Goal: Information Seeking & Learning: Learn about a topic

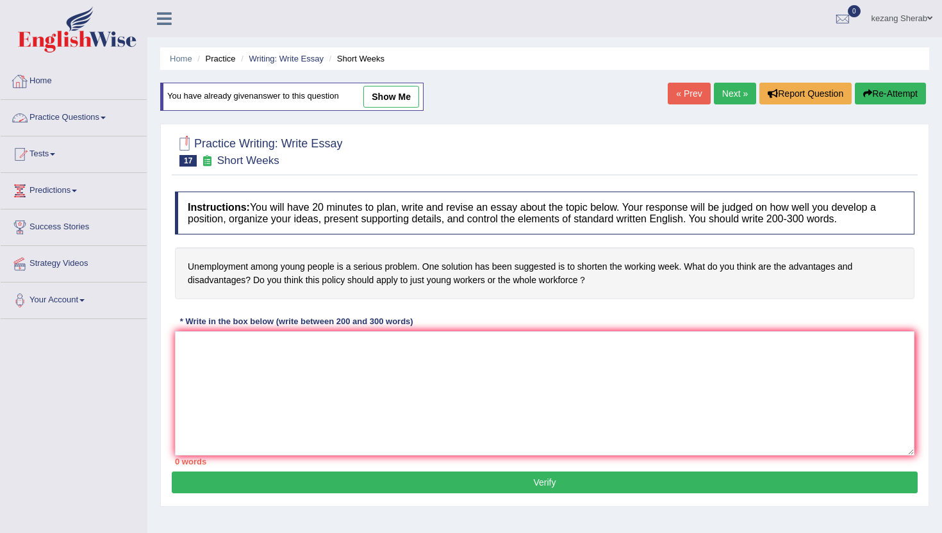
click at [82, 117] on link "Practice Questions" at bounding box center [74, 116] width 146 height 32
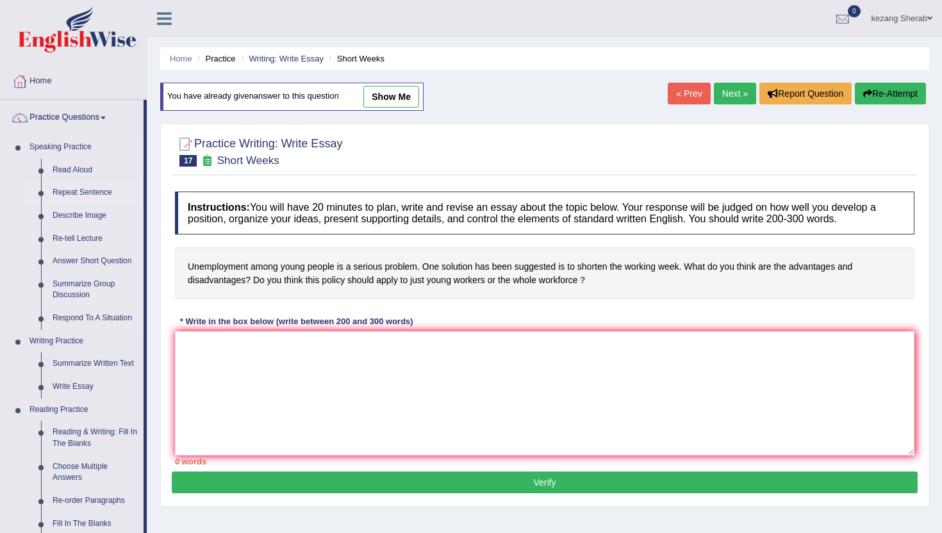
click at [80, 192] on link "Repeat Sentence" at bounding box center [95, 192] width 97 height 23
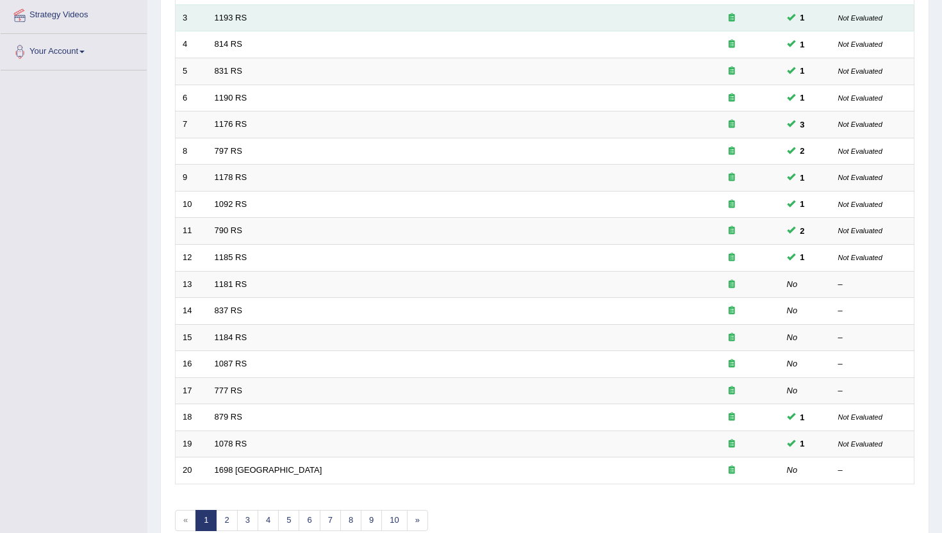
scroll to position [315, 0]
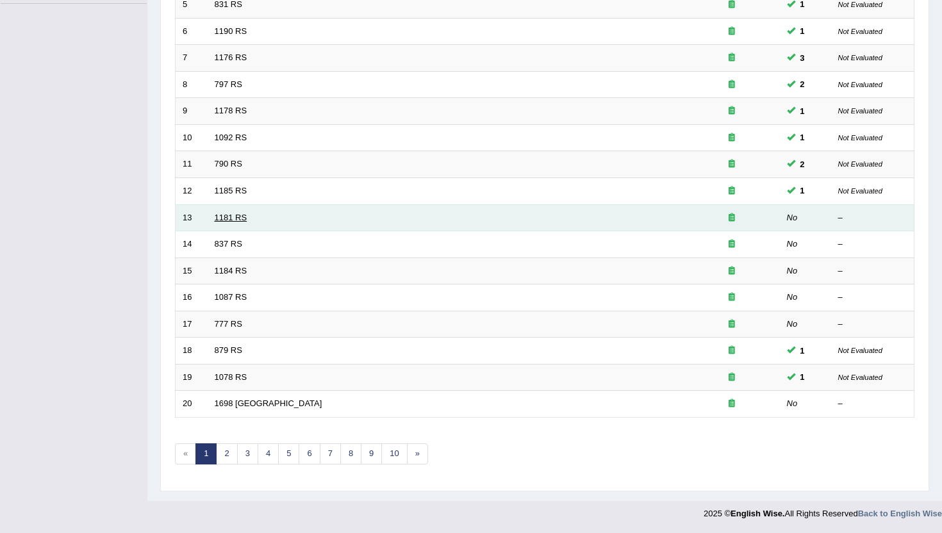
click at [227, 219] on link "1181 RS" at bounding box center [231, 218] width 33 height 10
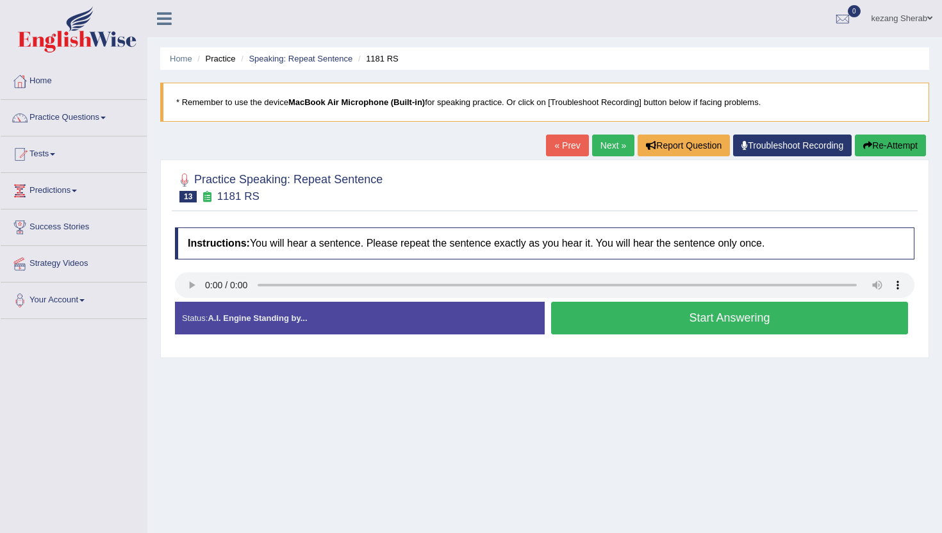
click at [656, 318] on button "Start Answering" at bounding box center [729, 318] width 357 height 33
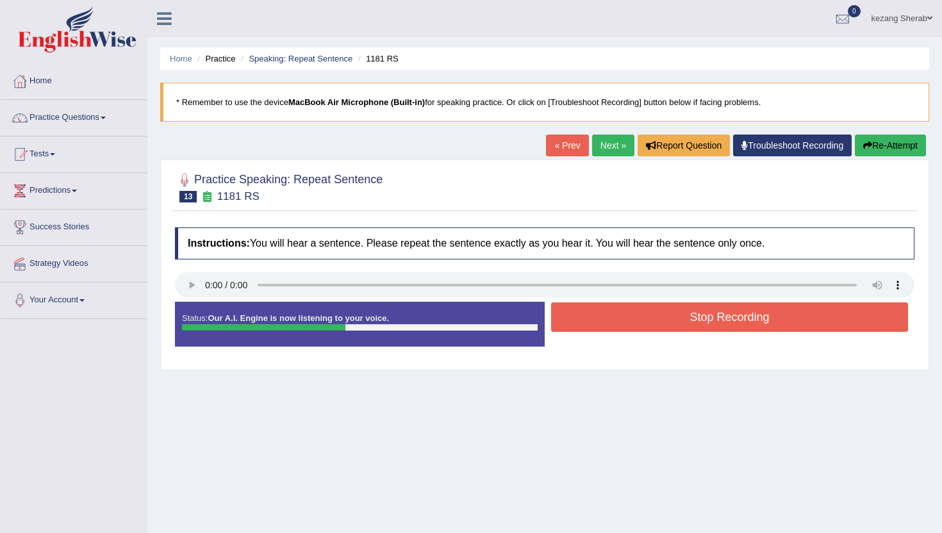
click at [656, 318] on button "Stop Recording" at bounding box center [729, 316] width 357 height 29
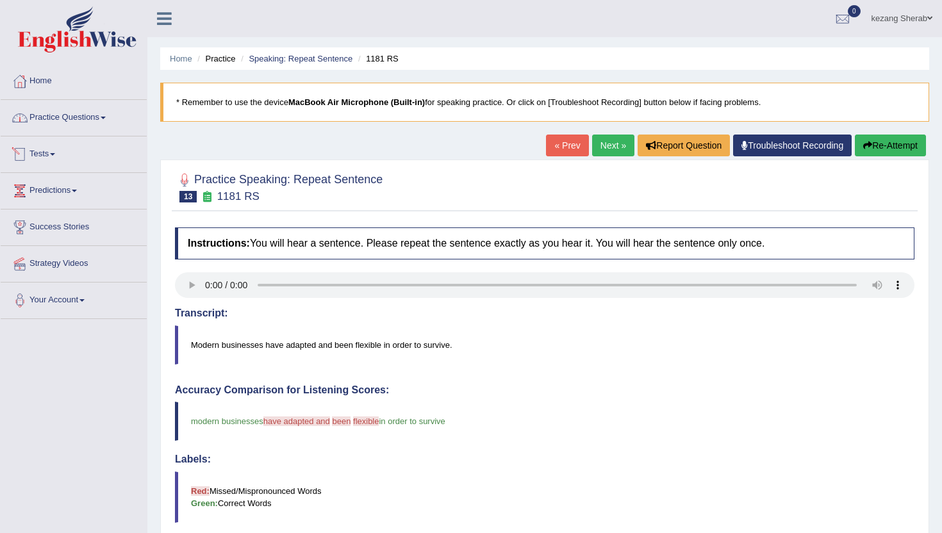
click at [93, 125] on link "Practice Questions" at bounding box center [74, 116] width 146 height 32
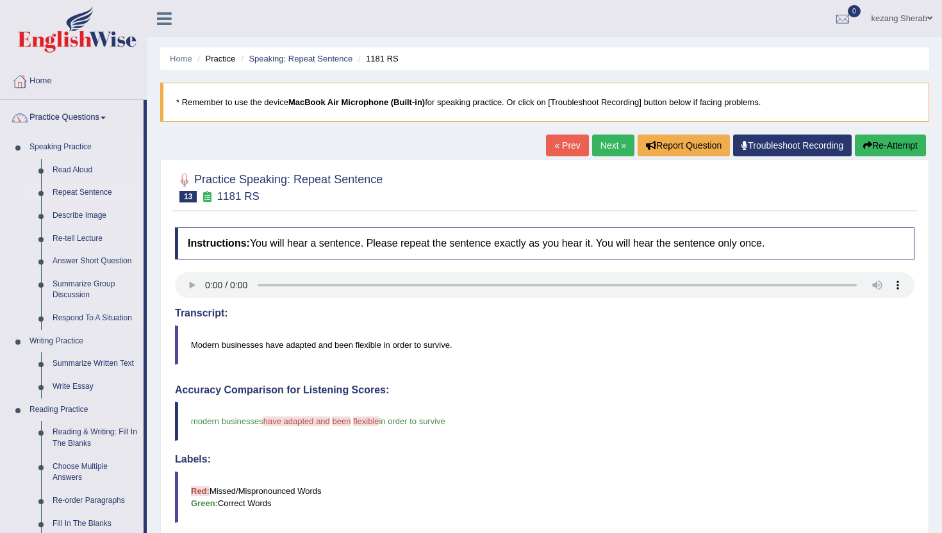
click at [81, 192] on link "Repeat Sentence" at bounding box center [95, 192] width 97 height 23
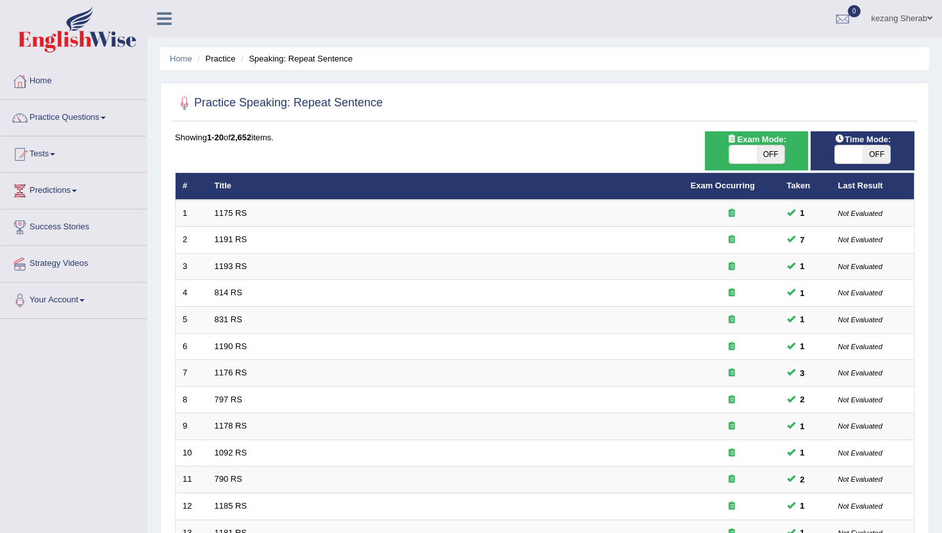
click at [768, 153] on span "OFF" at bounding box center [771, 154] width 28 height 18
checkbox input "true"
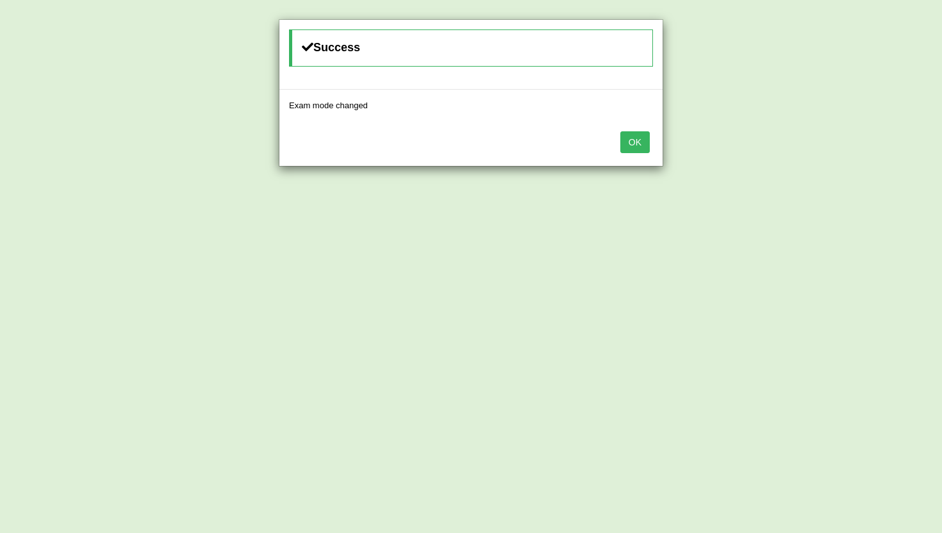
click at [634, 142] on button "OK" at bounding box center [634, 142] width 29 height 22
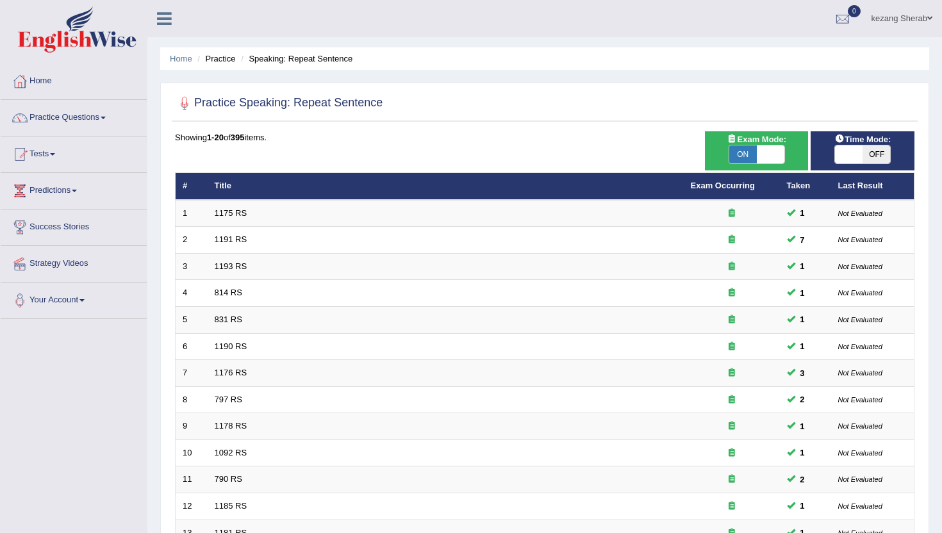
click at [871, 156] on span "OFF" at bounding box center [876, 154] width 28 height 18
checkbox input "true"
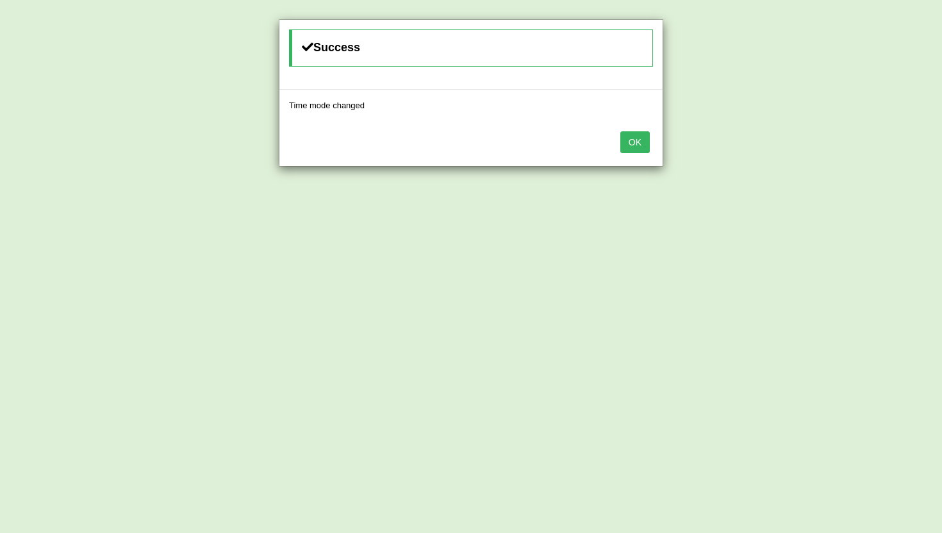
click at [641, 144] on button "OK" at bounding box center [634, 142] width 29 height 22
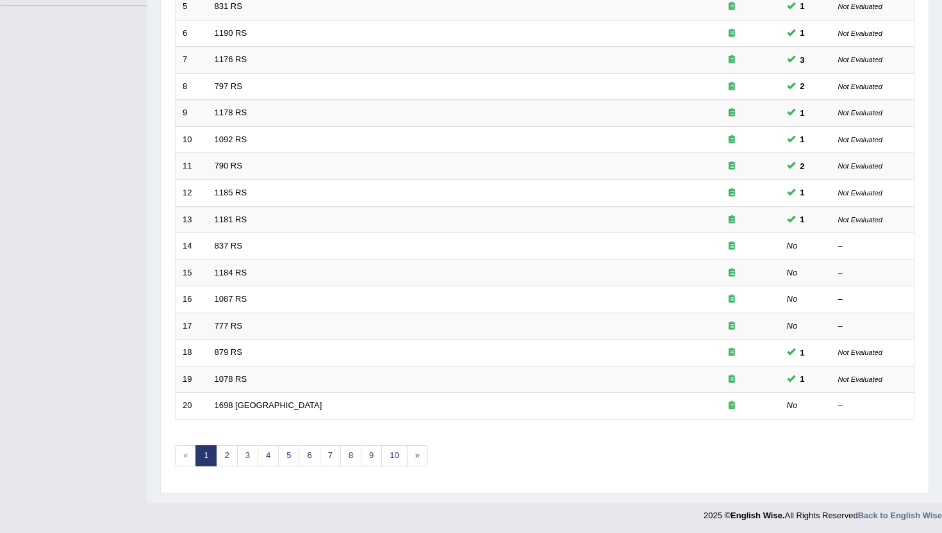
scroll to position [315, 0]
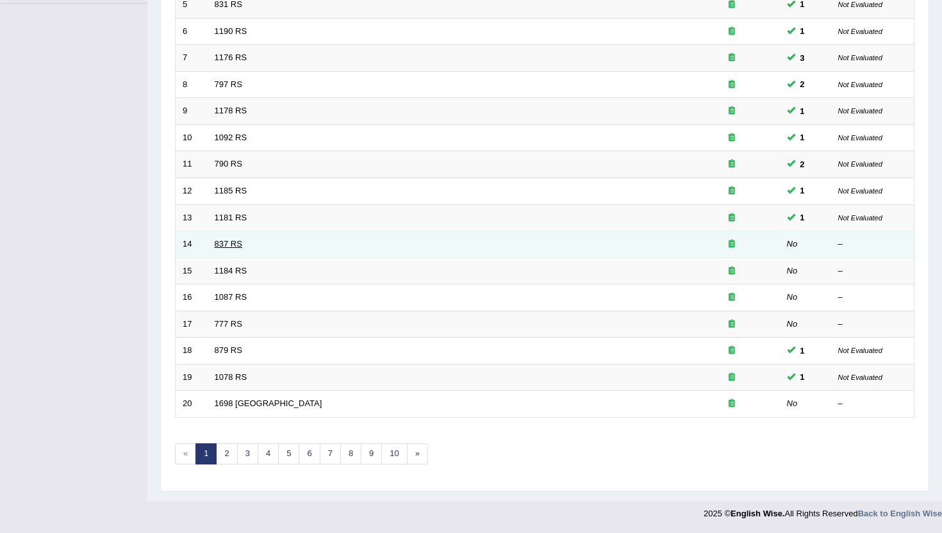
click at [223, 243] on link "837 RS" at bounding box center [229, 244] width 28 height 10
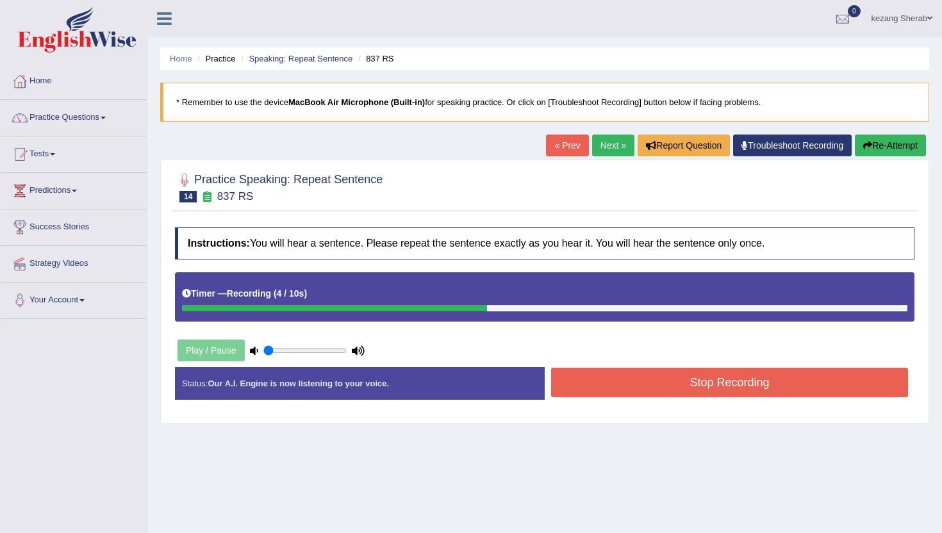
click at [664, 380] on button "Stop Recording" at bounding box center [729, 382] width 357 height 29
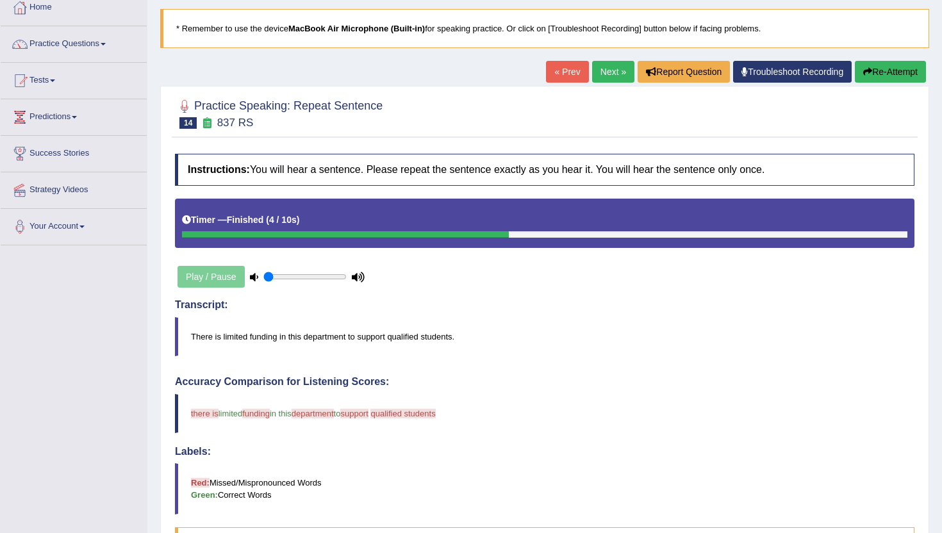
scroll to position [47, 0]
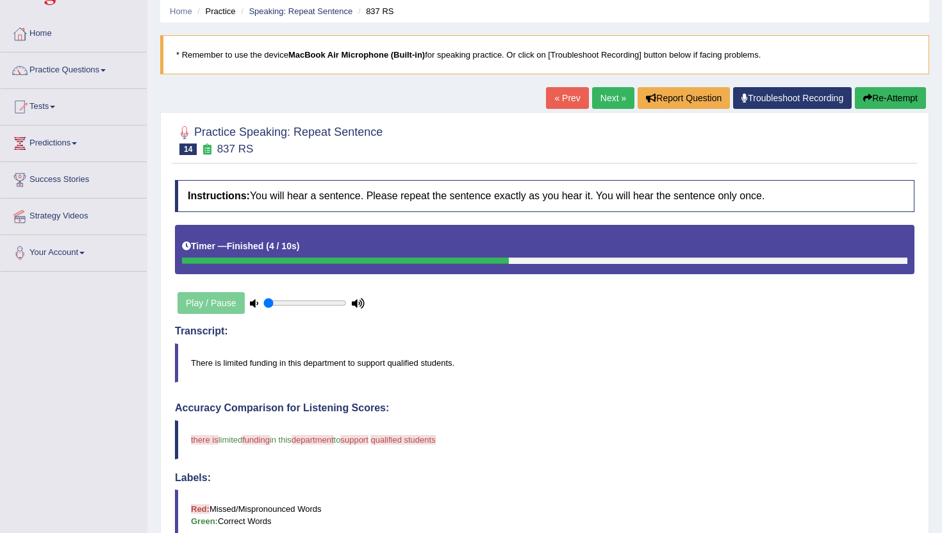
click at [893, 102] on button "Re-Attempt" at bounding box center [890, 98] width 71 height 22
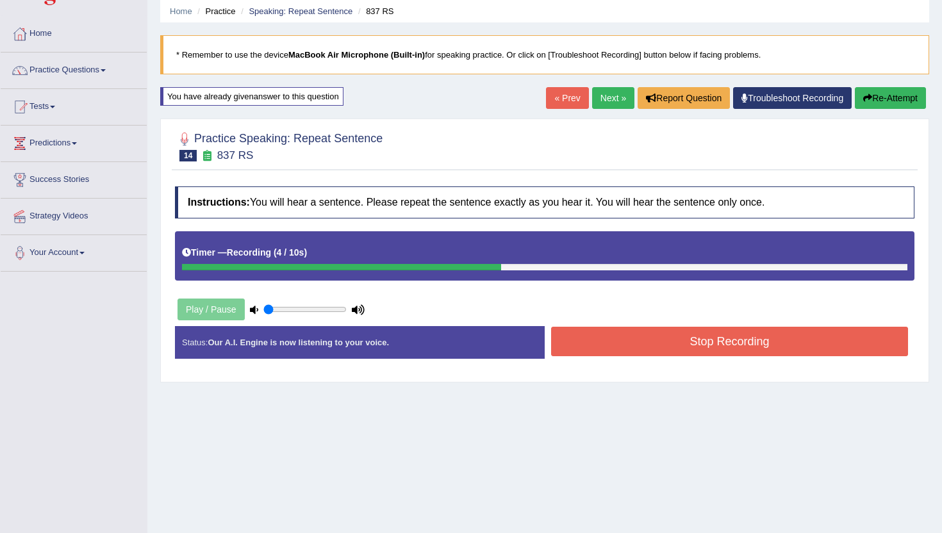
click at [648, 349] on button "Stop Recording" at bounding box center [729, 341] width 357 height 29
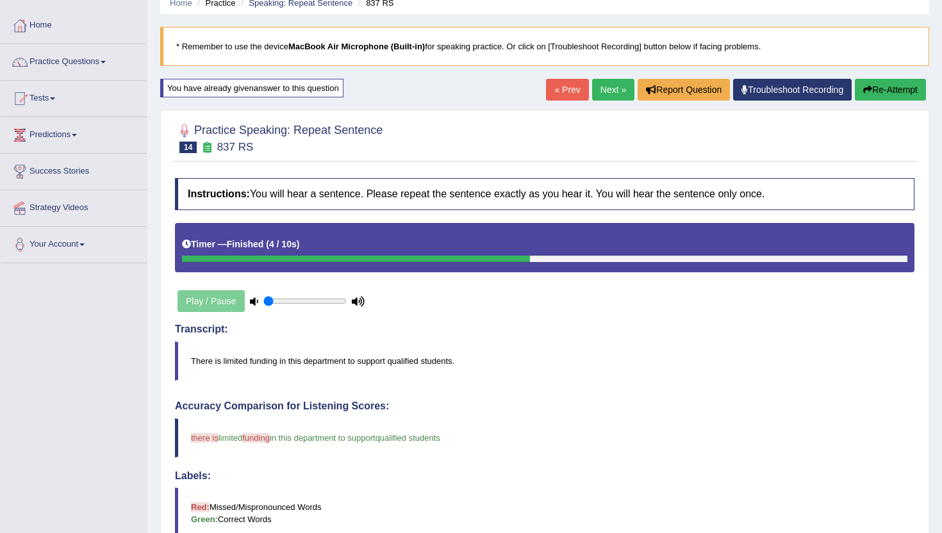
scroll to position [30, 0]
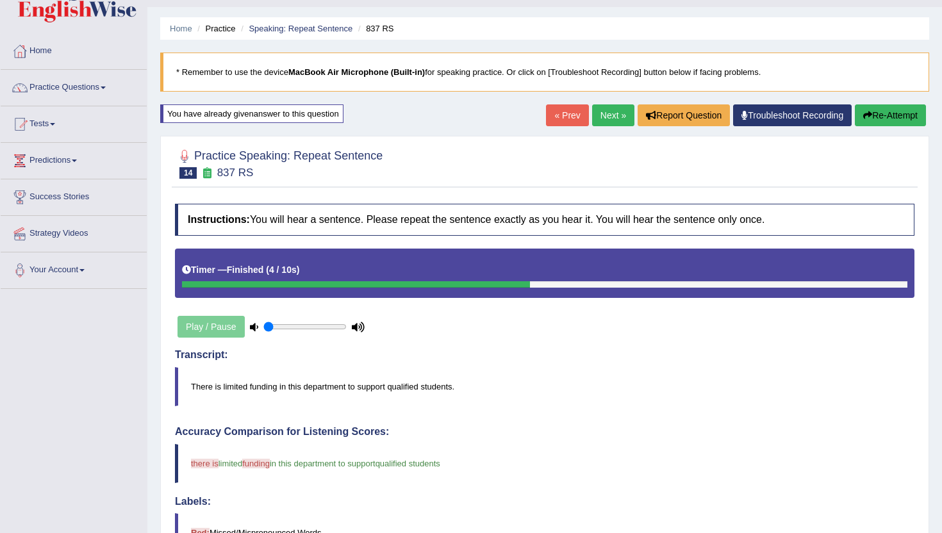
click at [607, 117] on link "Next »" at bounding box center [613, 115] width 42 height 22
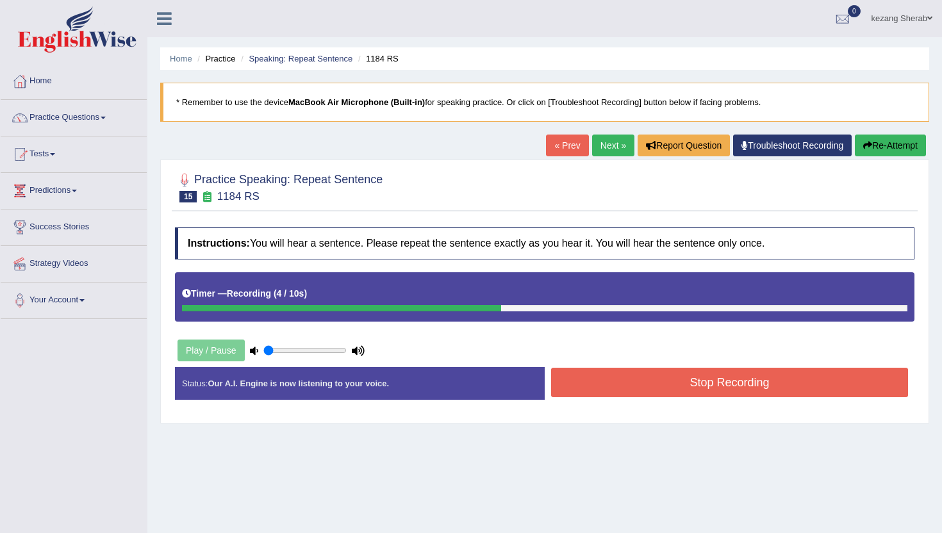
click at [652, 393] on button "Stop Recording" at bounding box center [729, 382] width 357 height 29
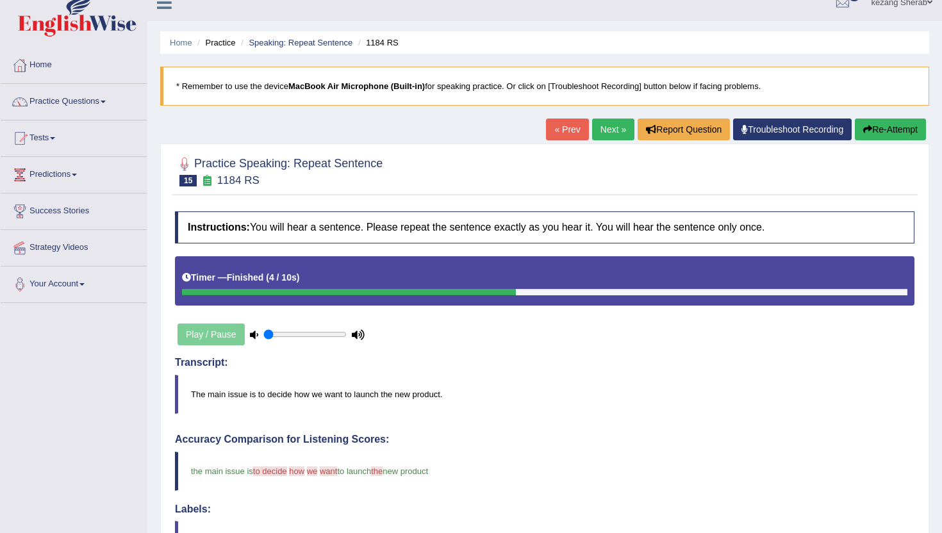
scroll to position [8, 0]
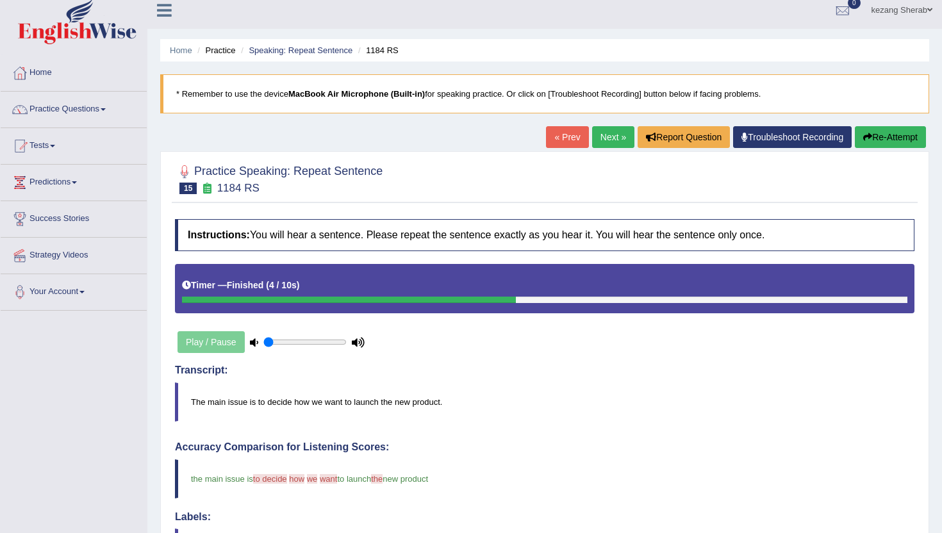
click at [600, 138] on link "Next »" at bounding box center [613, 137] width 42 height 22
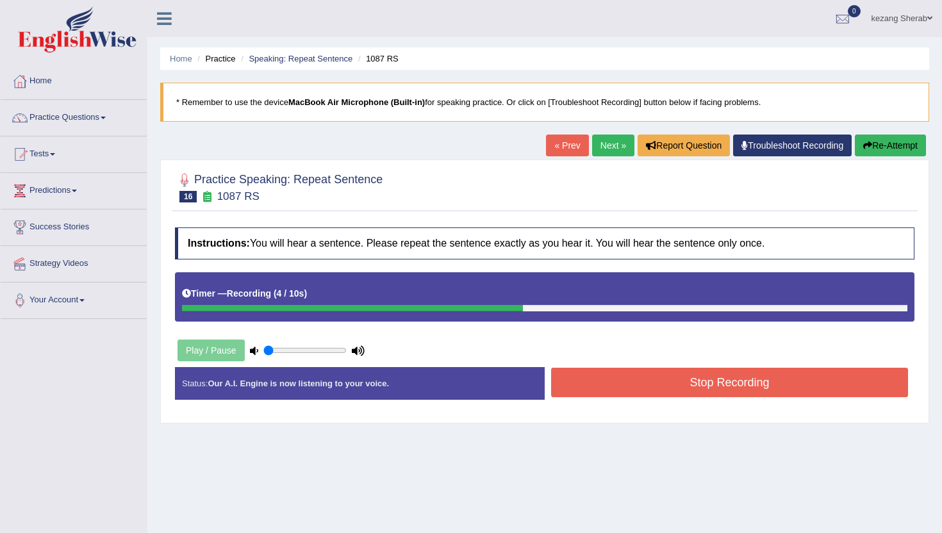
click at [694, 381] on button "Stop Recording" at bounding box center [729, 382] width 357 height 29
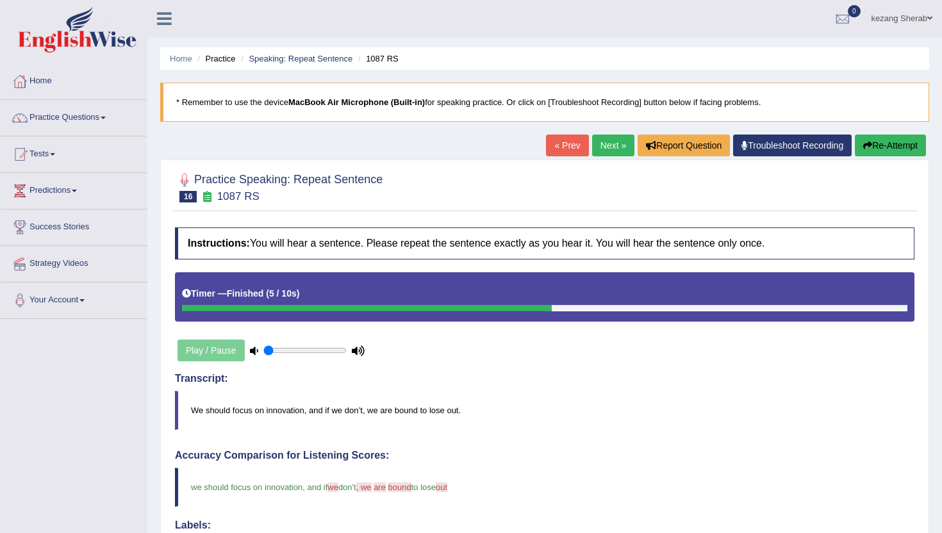
click at [606, 149] on link "Next »" at bounding box center [613, 146] width 42 height 22
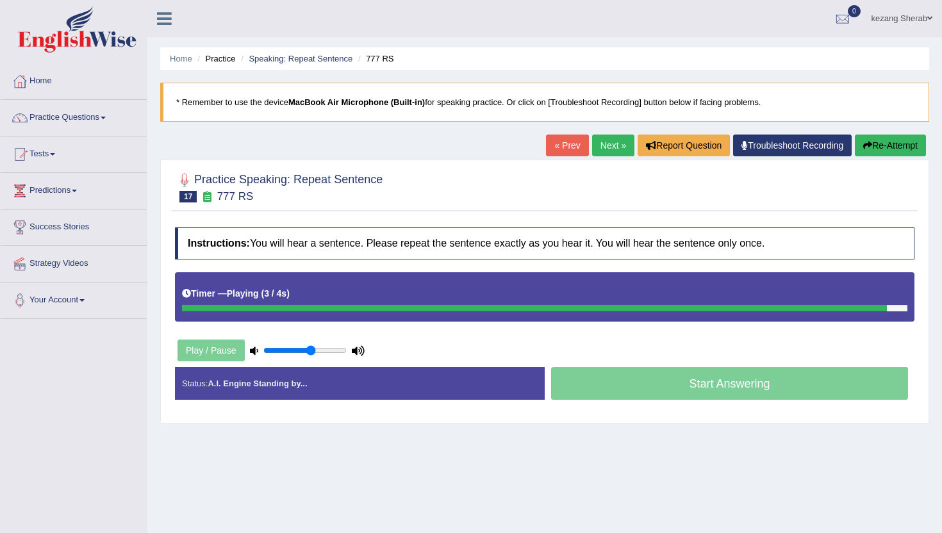
type input "0.6"
click at [312, 351] on input "range" at bounding box center [304, 350] width 83 height 10
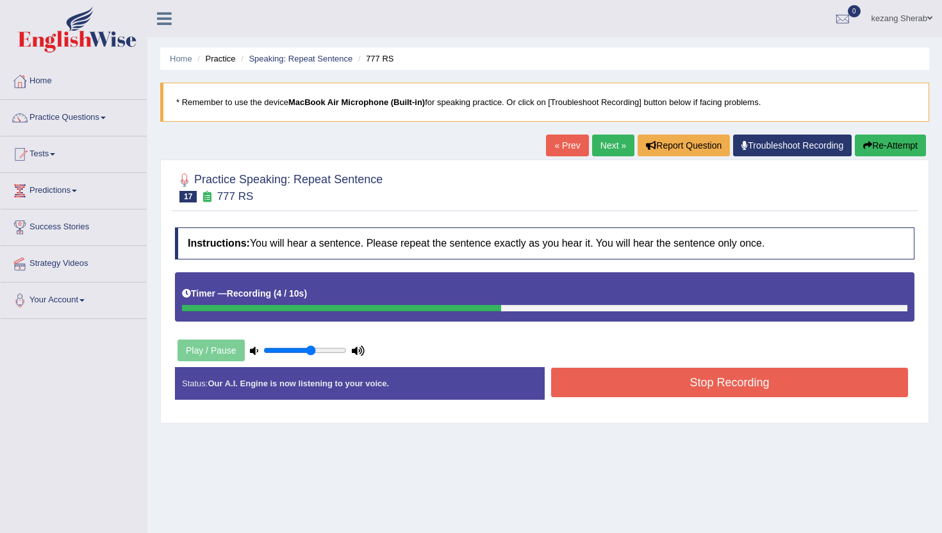
click at [698, 386] on button "Stop Recording" at bounding box center [729, 382] width 357 height 29
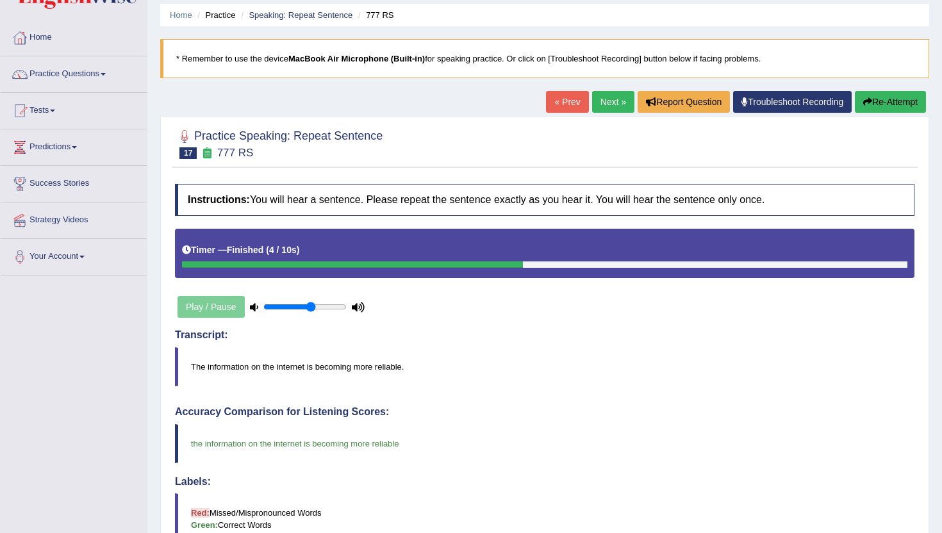
scroll to position [40, 0]
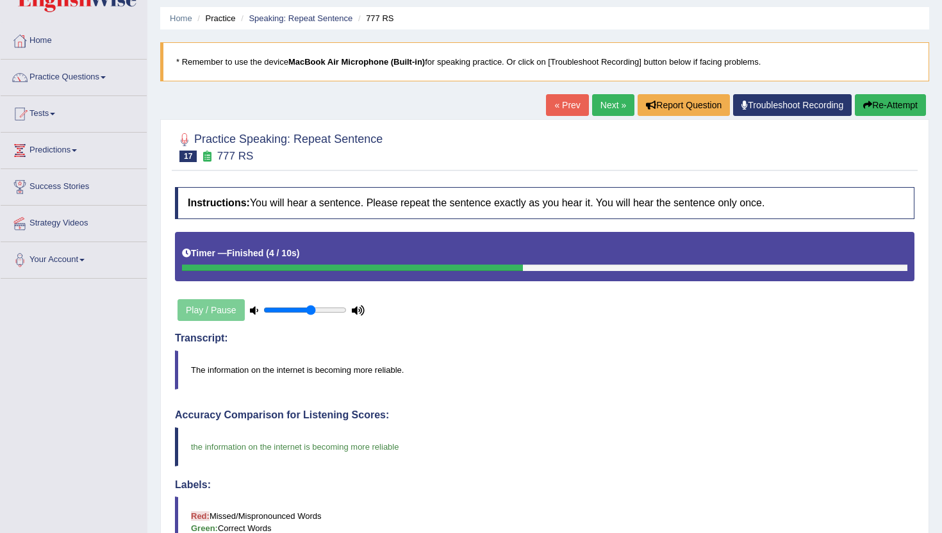
click at [888, 106] on button "Re-Attempt" at bounding box center [890, 105] width 71 height 22
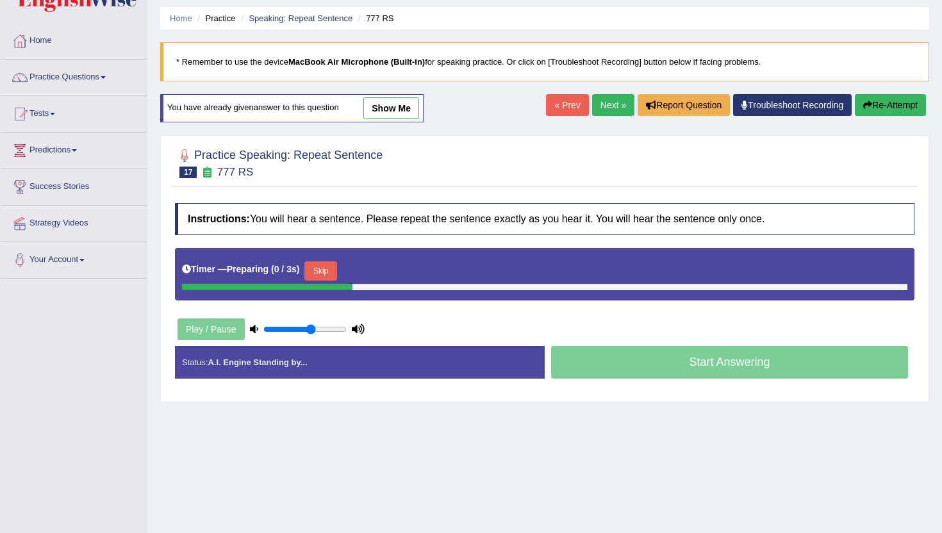
click at [323, 267] on button "Skip" at bounding box center [320, 270] width 32 height 19
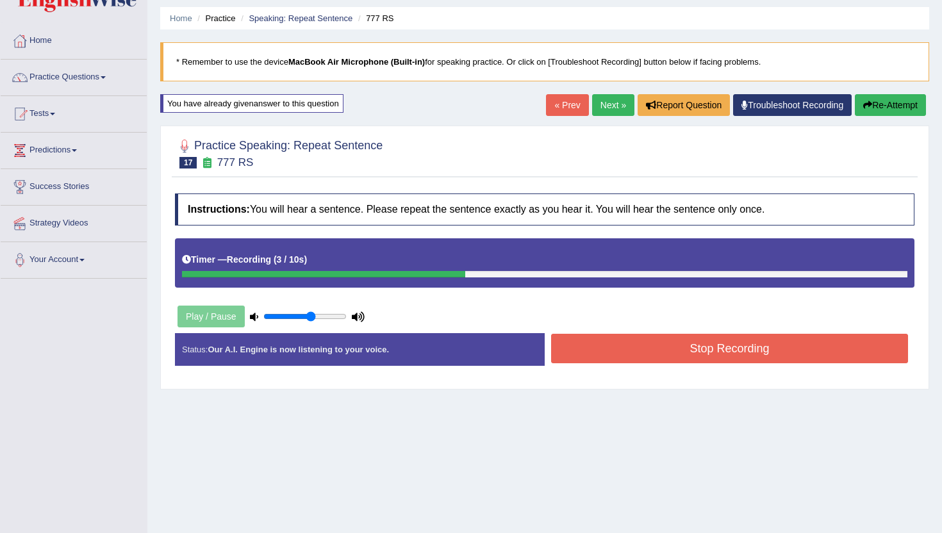
click at [635, 342] on button "Stop Recording" at bounding box center [729, 348] width 357 height 29
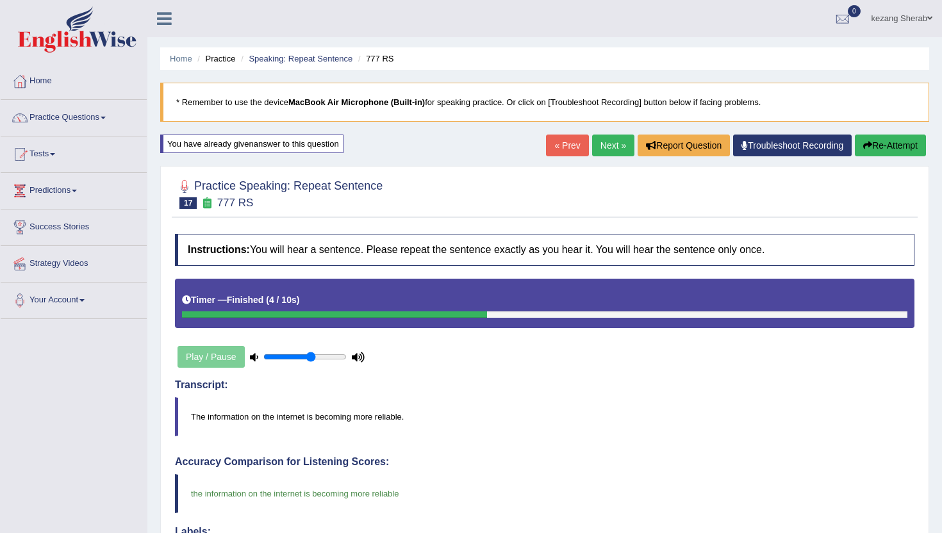
click at [594, 145] on link "Next »" at bounding box center [613, 146] width 42 height 22
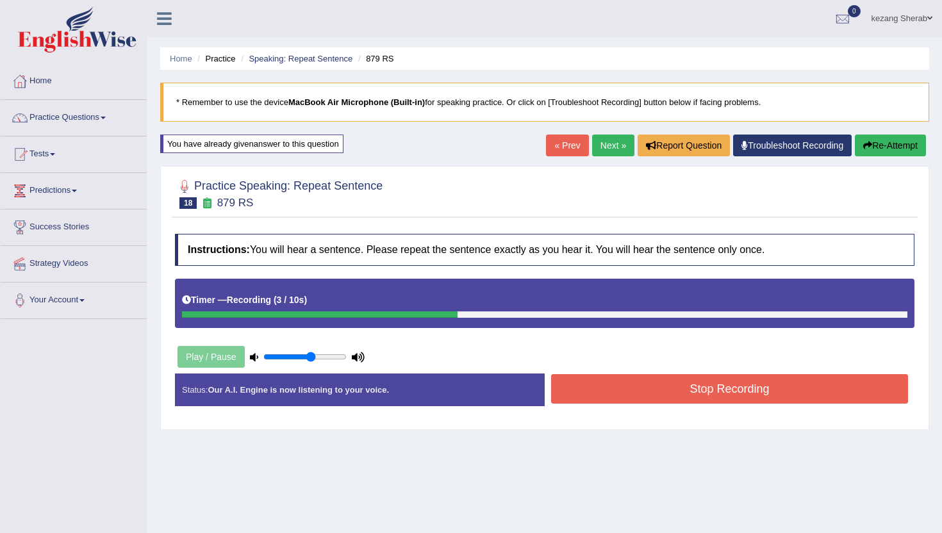
click at [703, 394] on button "Stop Recording" at bounding box center [729, 388] width 357 height 29
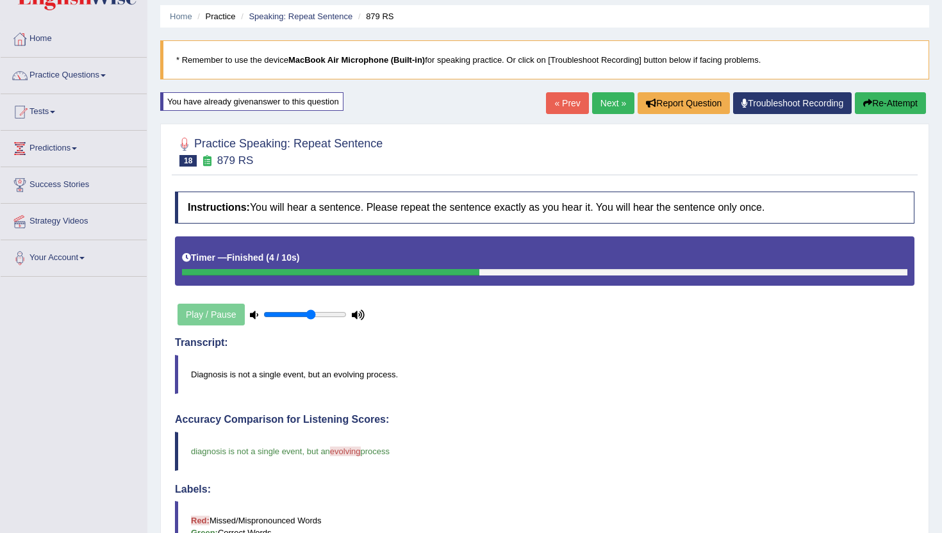
scroll to position [37, 0]
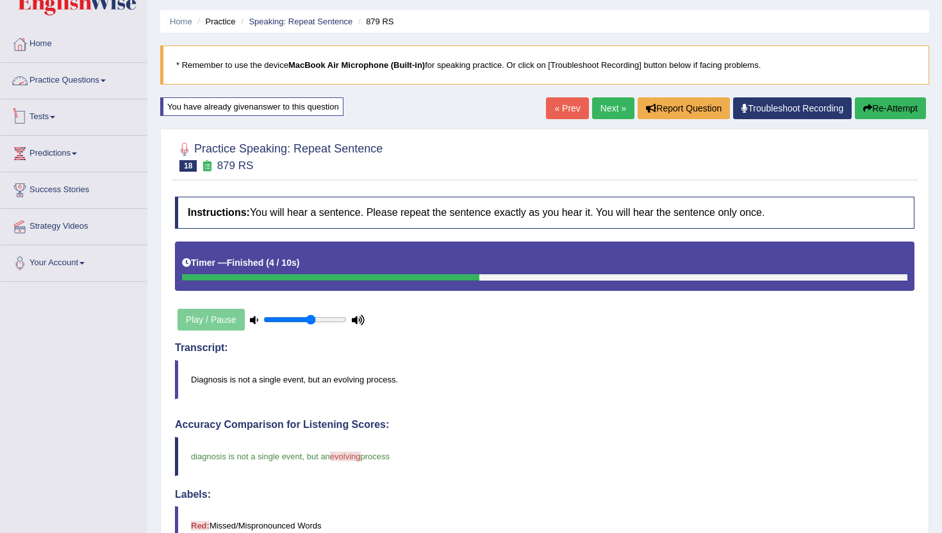
click at [55, 117] on span at bounding box center [52, 117] width 5 height 3
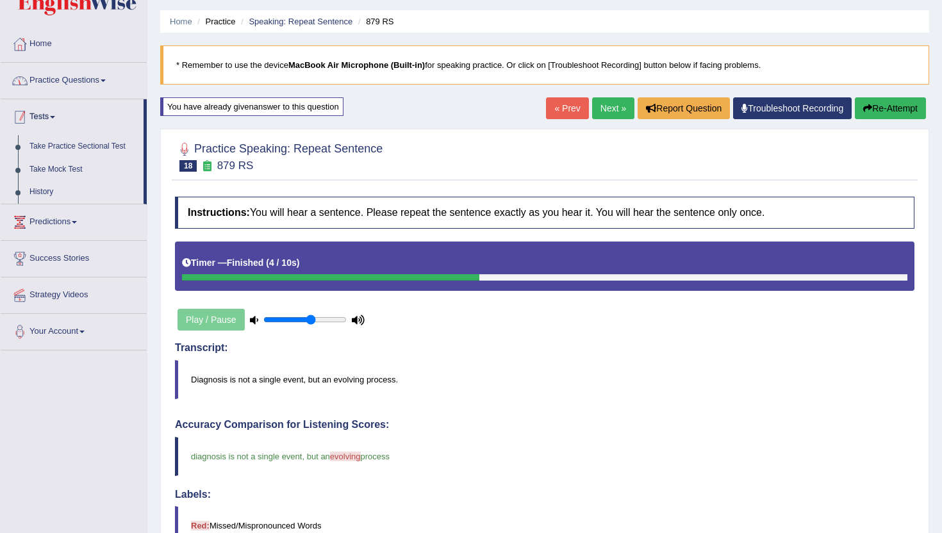
click at [78, 78] on link "Practice Questions" at bounding box center [74, 79] width 146 height 32
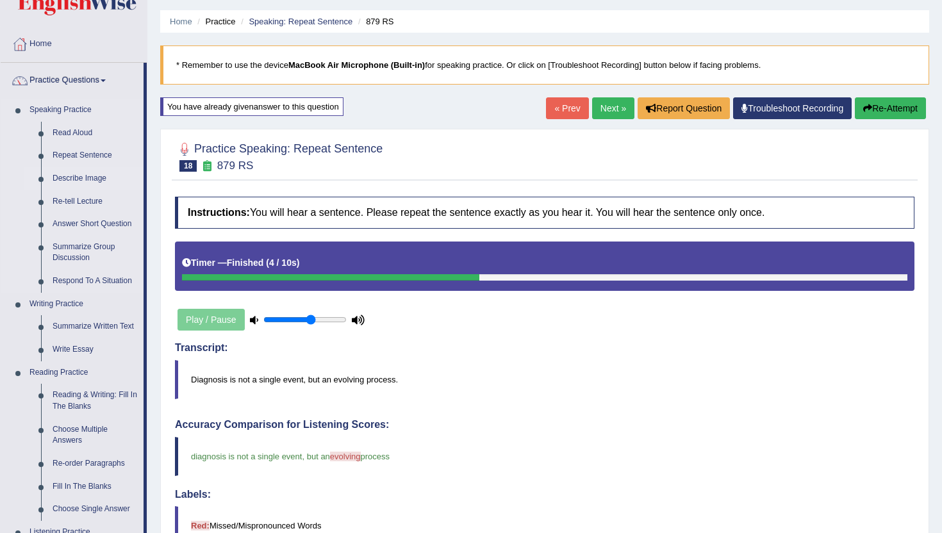
click at [79, 177] on link "Describe Image" at bounding box center [95, 178] width 97 height 23
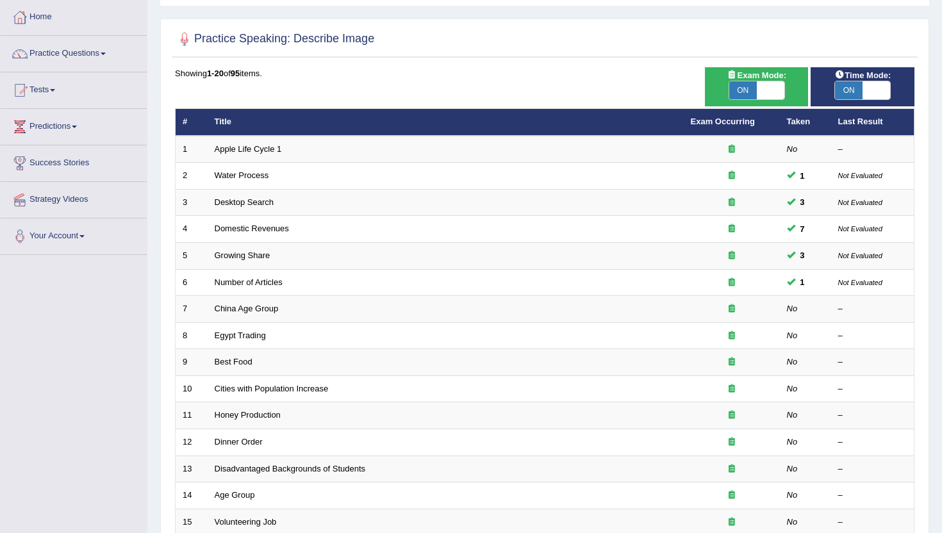
scroll to position [315, 0]
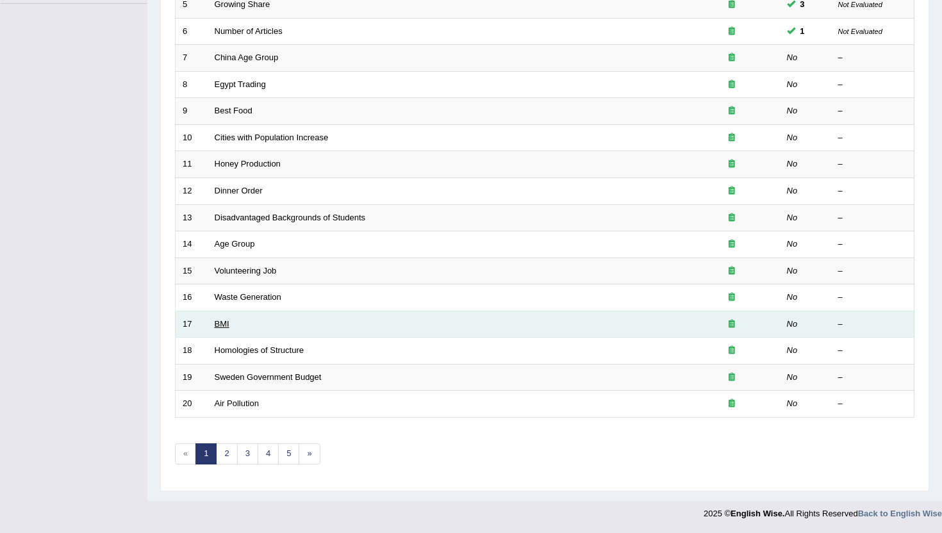
click at [222, 324] on link "BMI" at bounding box center [222, 324] width 15 height 10
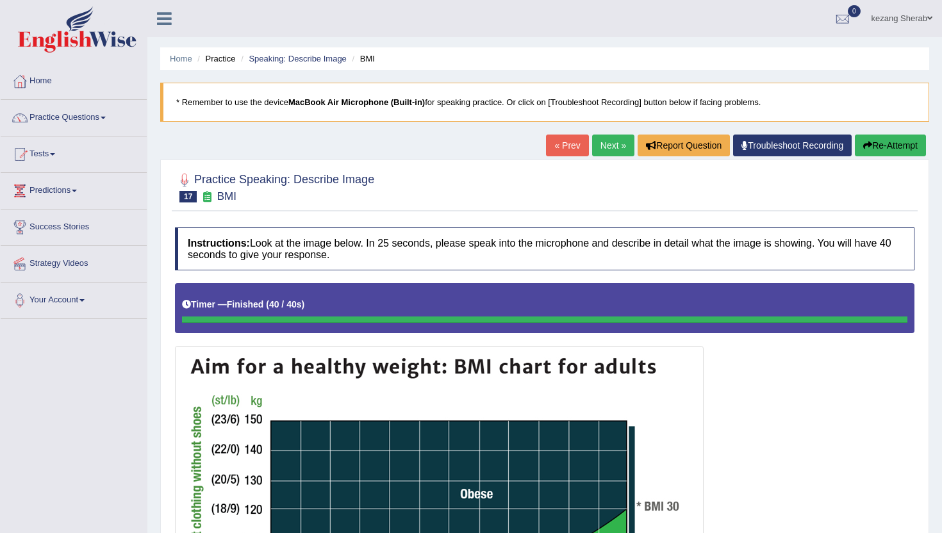
click at [606, 148] on link "Next »" at bounding box center [613, 146] width 42 height 22
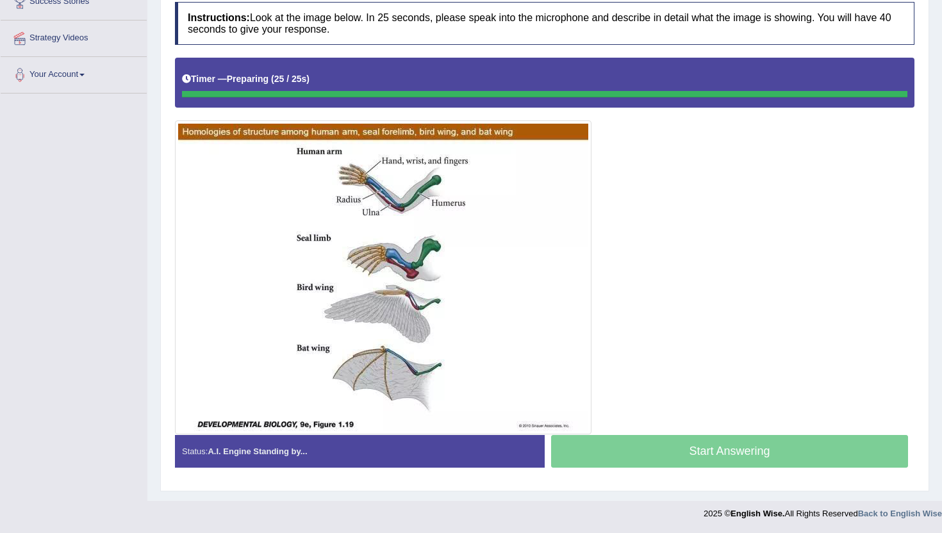
scroll to position [226, 0]
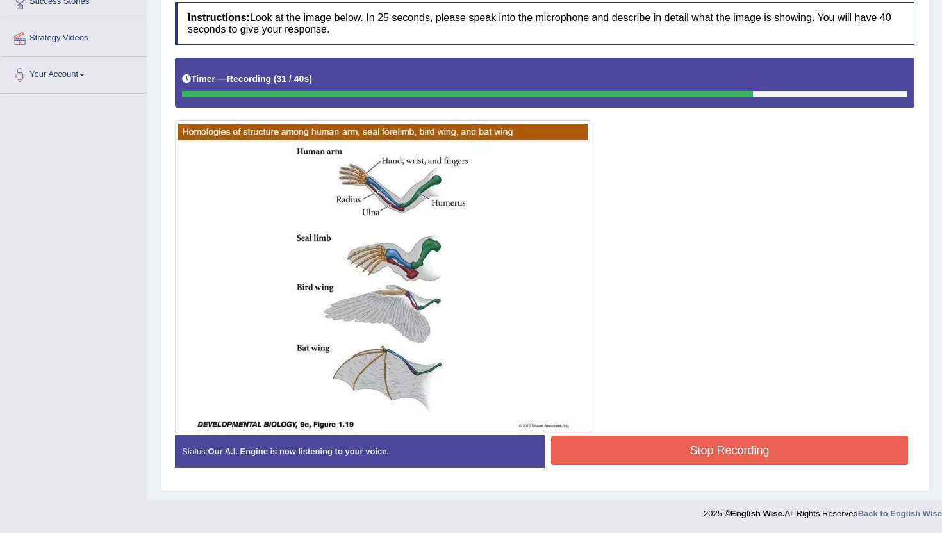
click at [693, 449] on button "Stop Recording" at bounding box center [729, 450] width 357 height 29
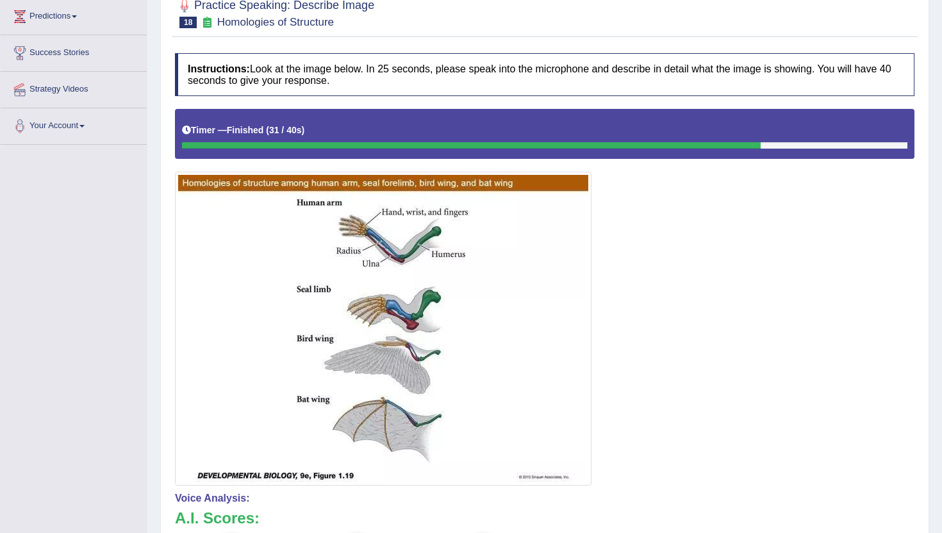
scroll to position [0, 0]
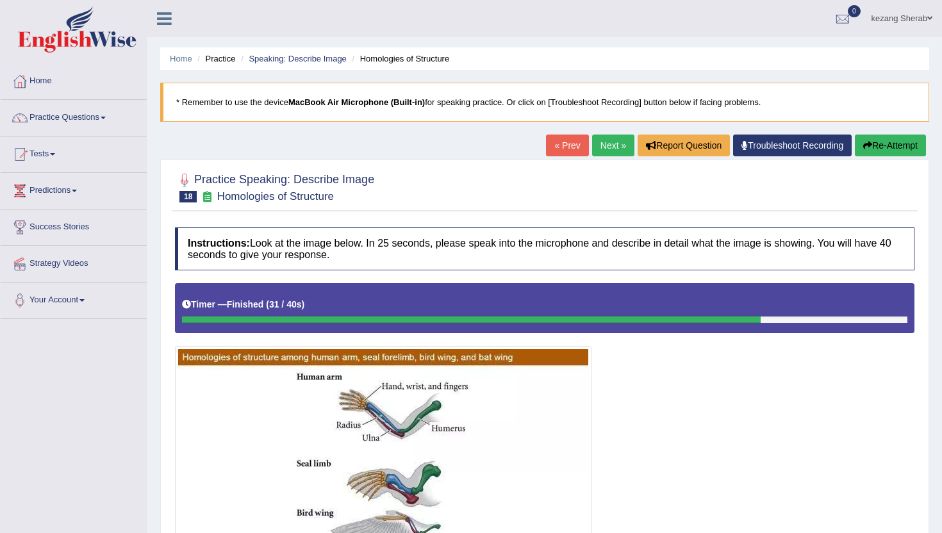
click at [600, 153] on link "Next »" at bounding box center [613, 146] width 42 height 22
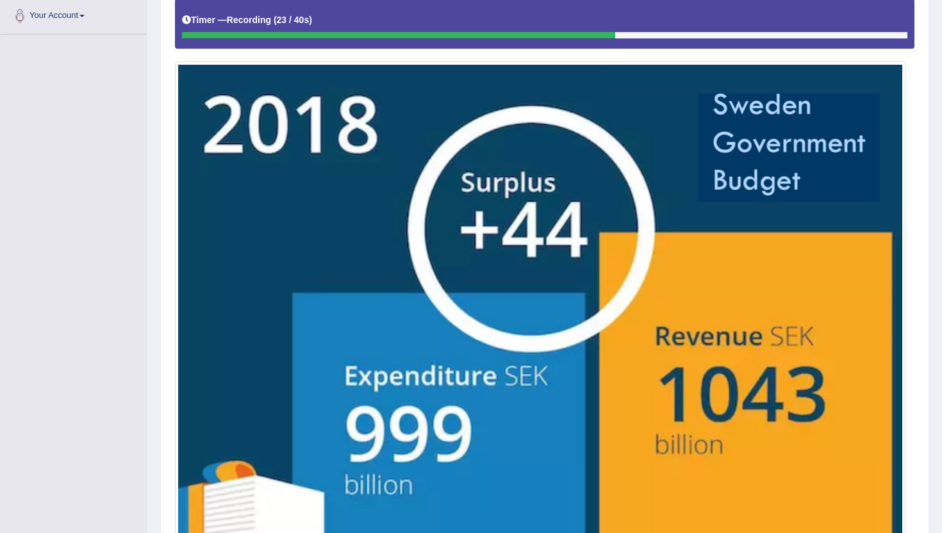
scroll to position [414, 0]
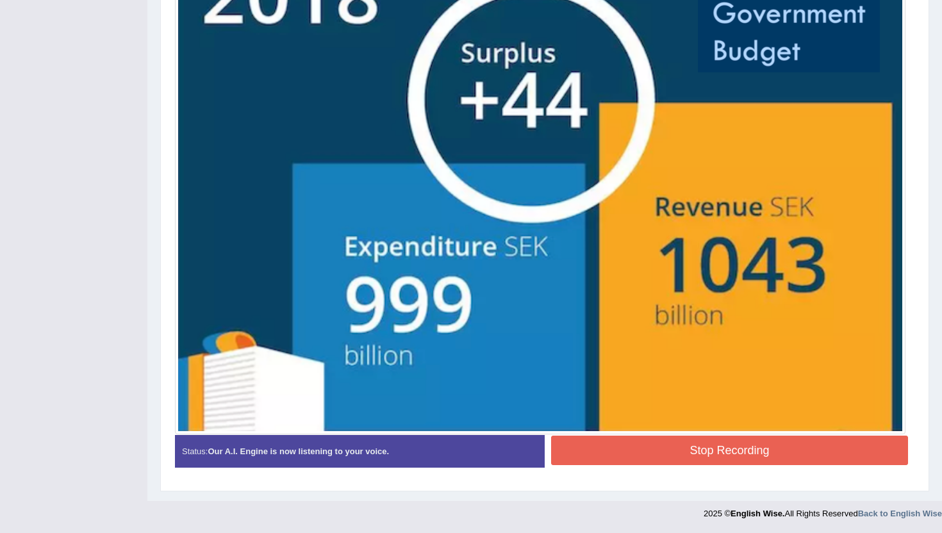
click at [669, 452] on button "Stop Recording" at bounding box center [729, 450] width 357 height 29
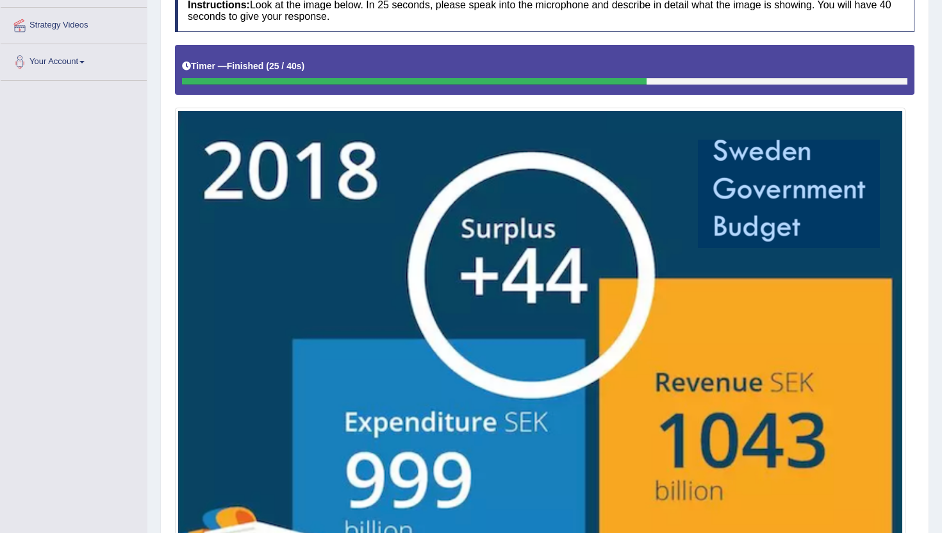
scroll to position [490, 0]
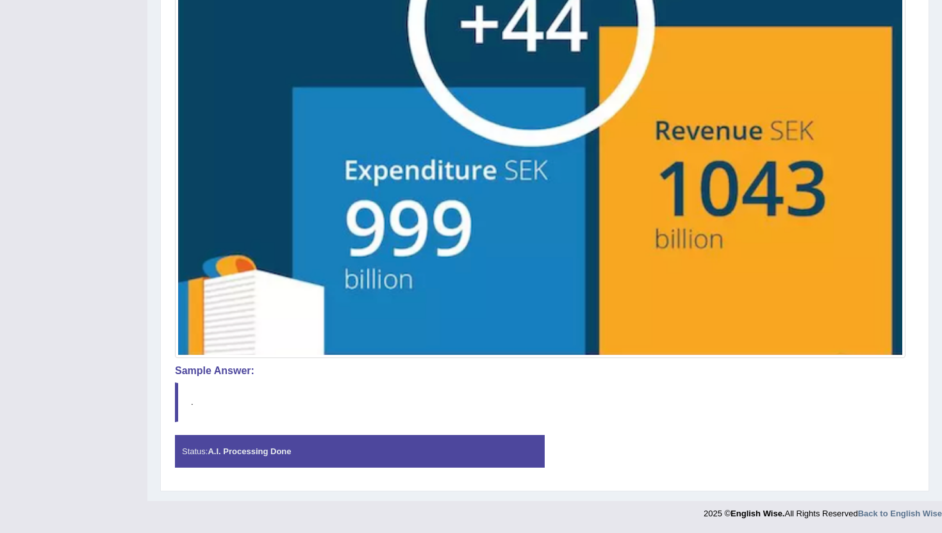
click at [566, 417] on blockquote "." at bounding box center [544, 402] width 739 height 39
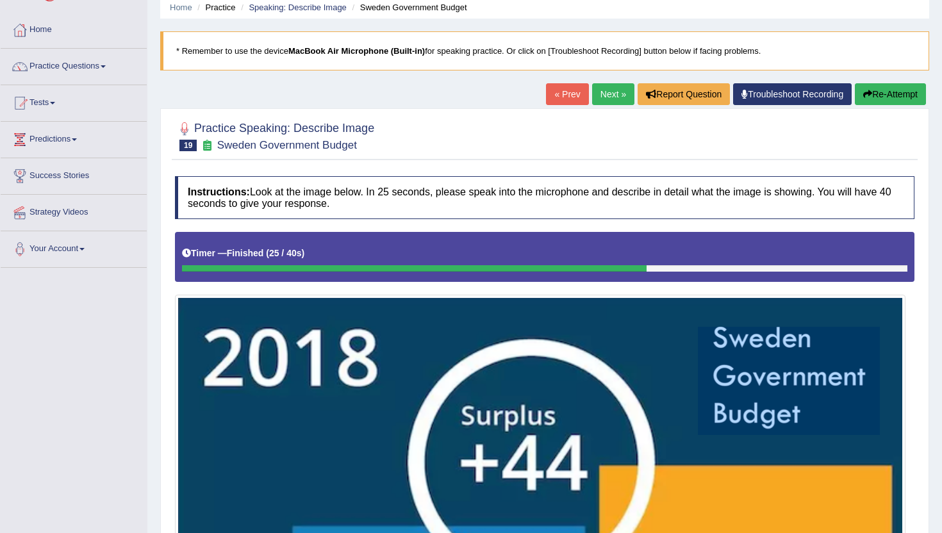
scroll to position [0, 0]
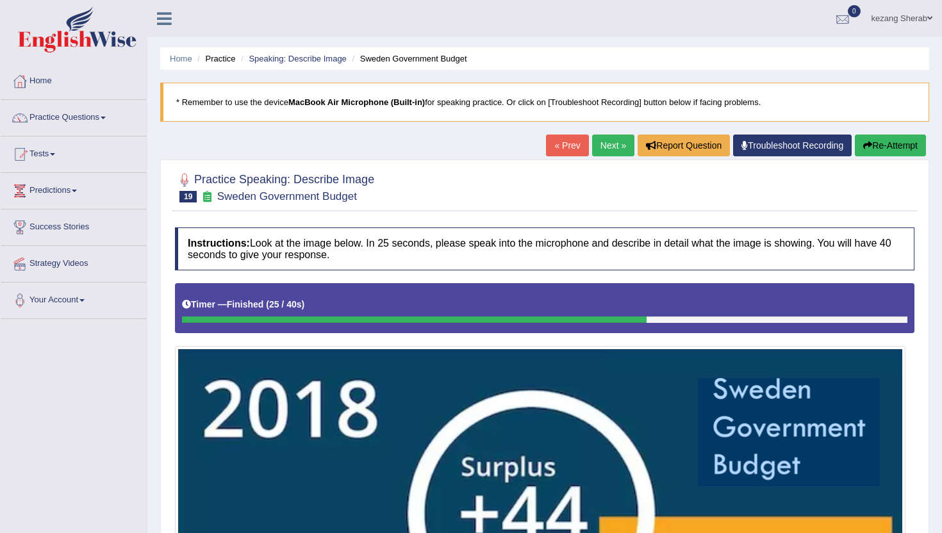
click at [808, 18] on ul "kezang Sherab Toggle navigation Username: Kezang_Sherab Access Type: Online Sub…" at bounding box center [664, 18] width 556 height 37
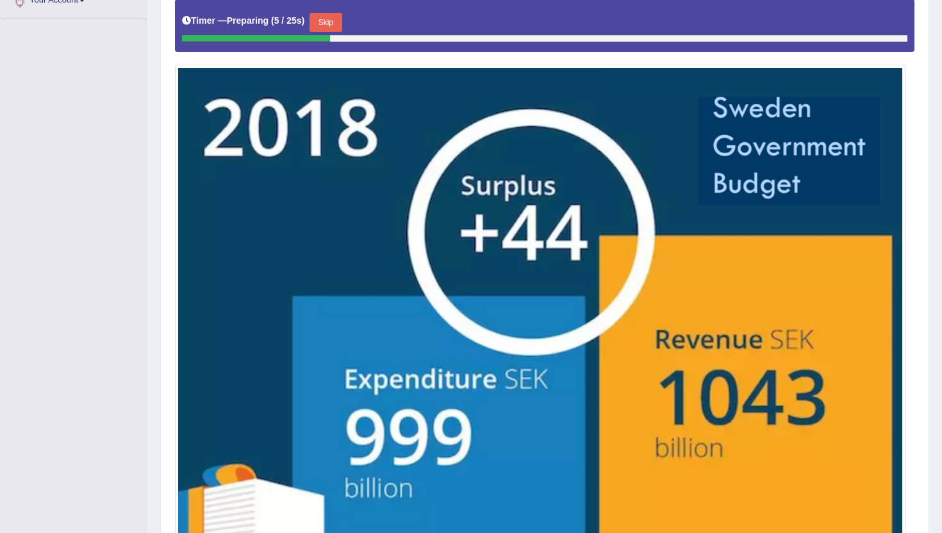
scroll to position [260, 0]
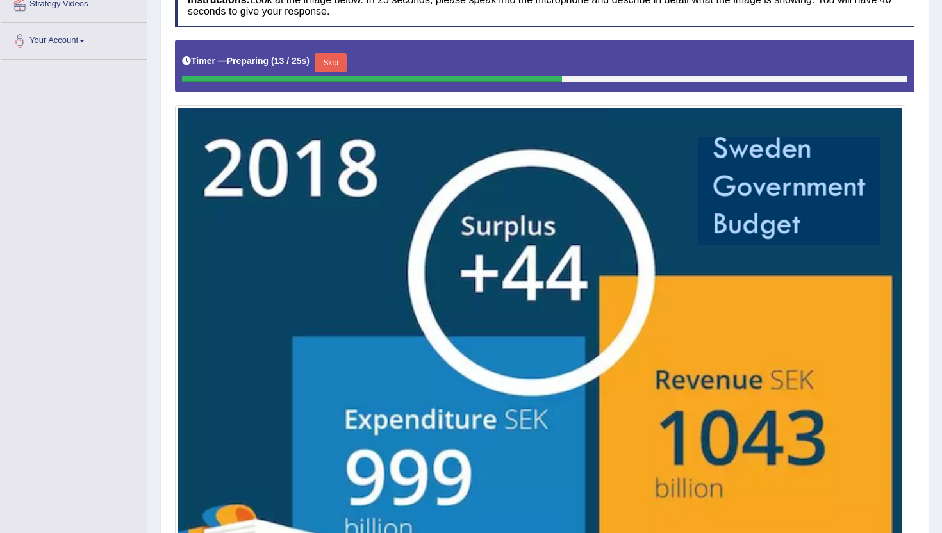
click at [330, 60] on button "Skip" at bounding box center [331, 62] width 32 height 19
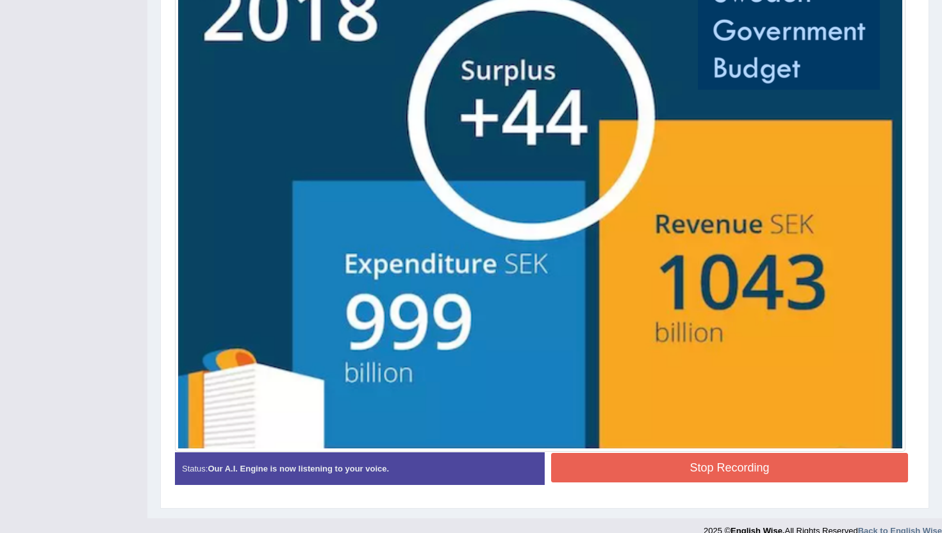
scroll to position [420, 0]
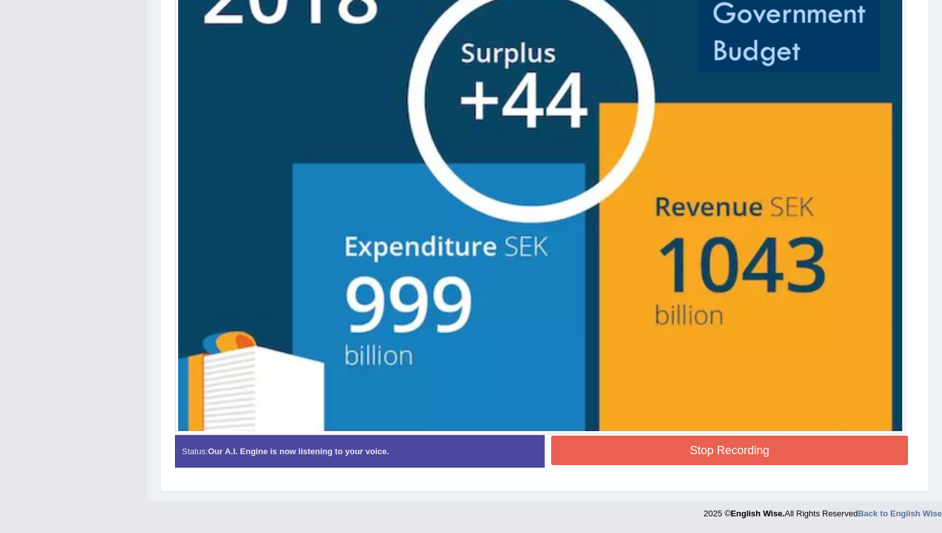
click at [689, 444] on button "Stop Recording" at bounding box center [729, 450] width 357 height 29
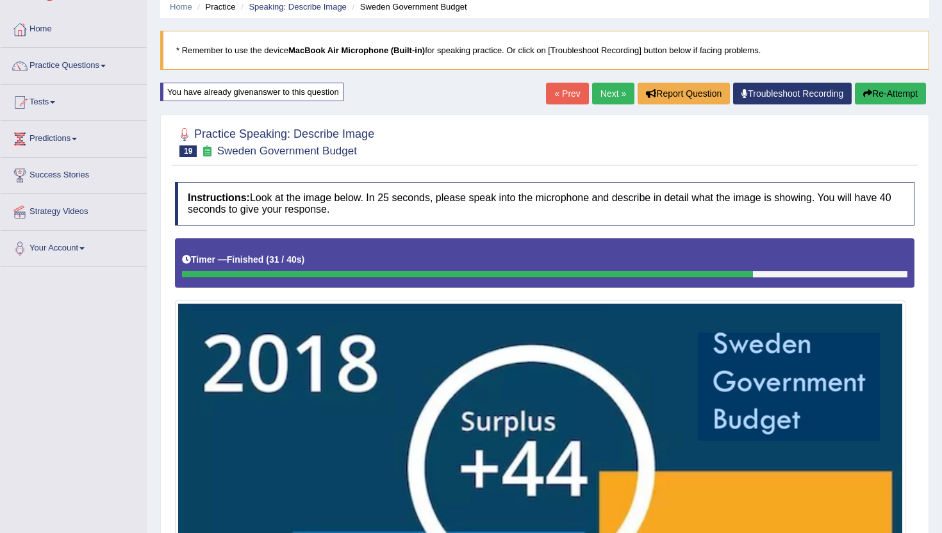
scroll to position [0, 0]
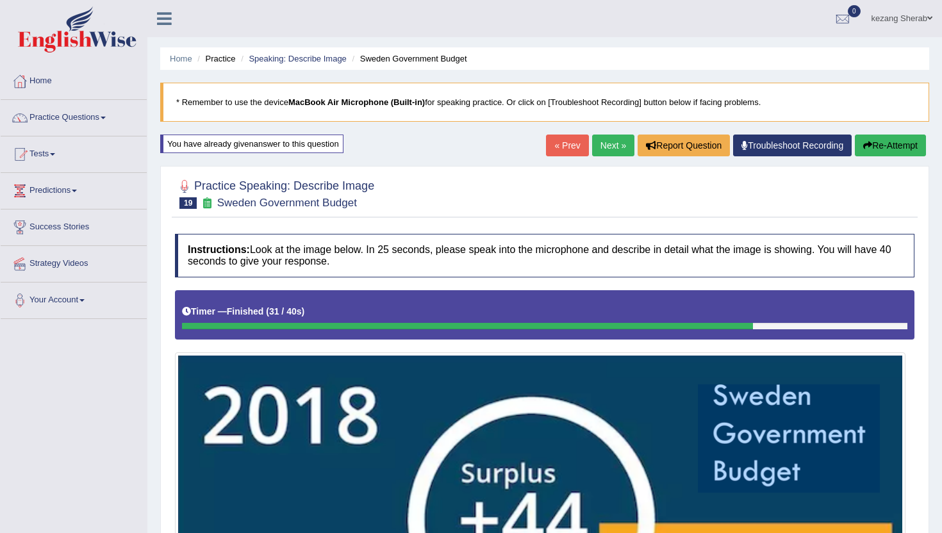
click at [221, 150] on div "You have already given answer to this question" at bounding box center [251, 144] width 183 height 19
click at [228, 143] on div "You have already given answer to this question" at bounding box center [251, 144] width 183 height 19
click at [267, 140] on div "You have already given answer to this question" at bounding box center [251, 144] width 183 height 19
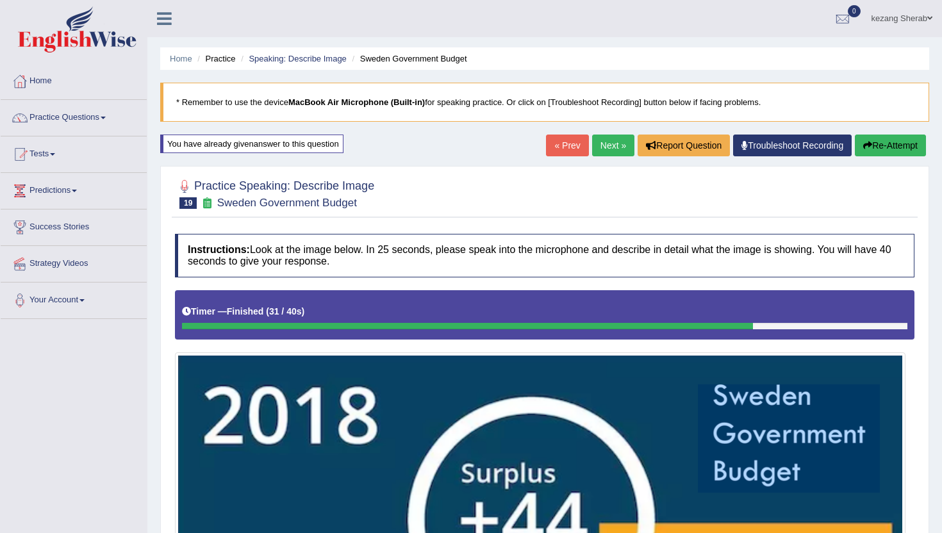
click at [267, 140] on div "You have already given answer to this question" at bounding box center [251, 144] width 183 height 19
click at [499, 191] on div at bounding box center [544, 193] width 739 height 39
click at [212, 295] on div "Timer — Finished ( 31 / 40s )" at bounding box center [544, 314] width 739 height 49
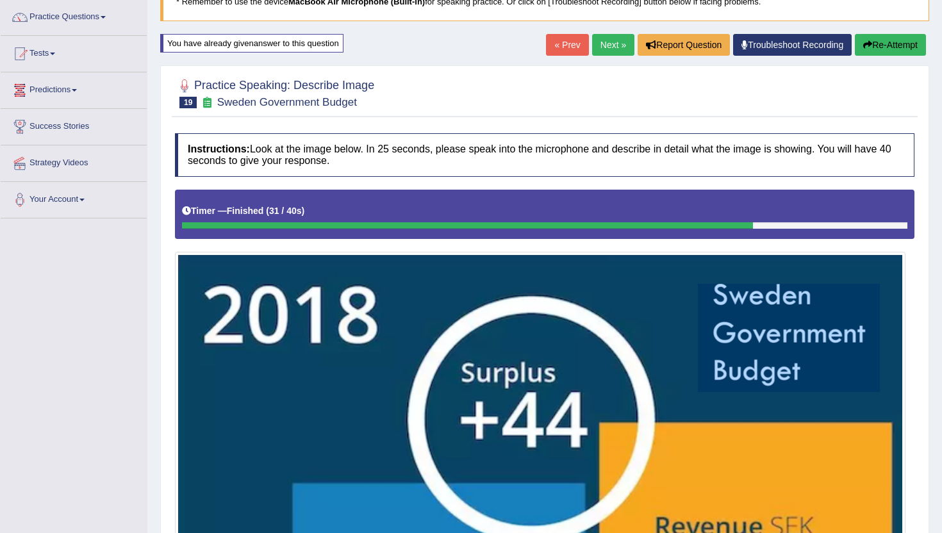
scroll to position [134, 0]
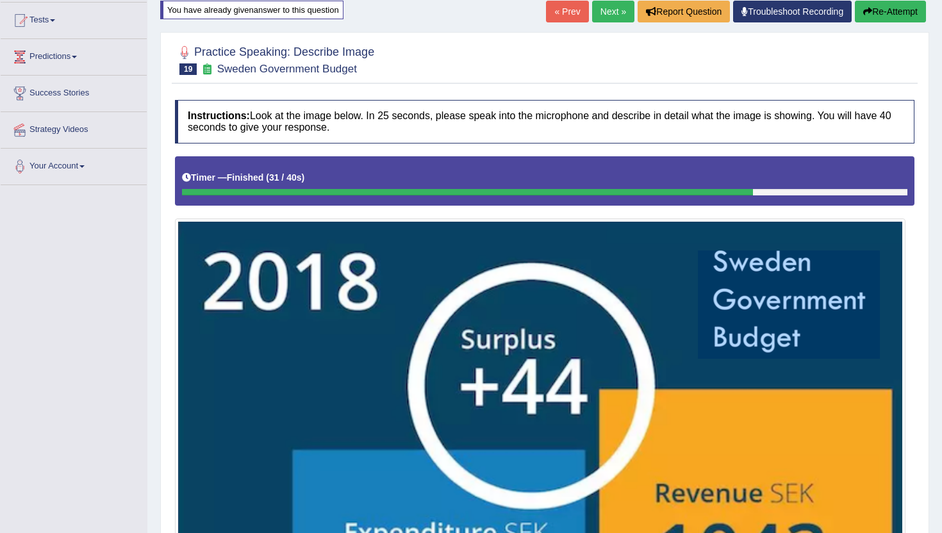
click at [188, 178] on icon at bounding box center [186, 177] width 9 height 9
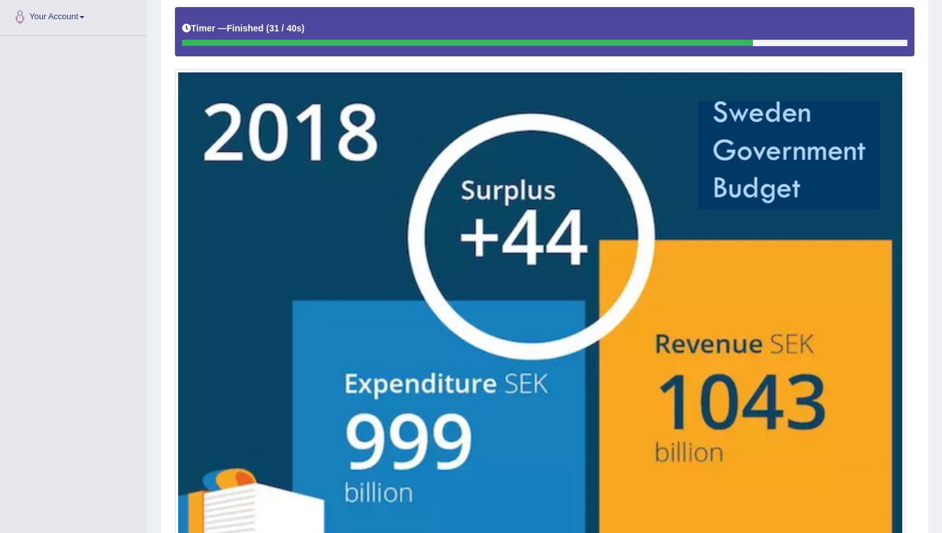
scroll to position [497, 0]
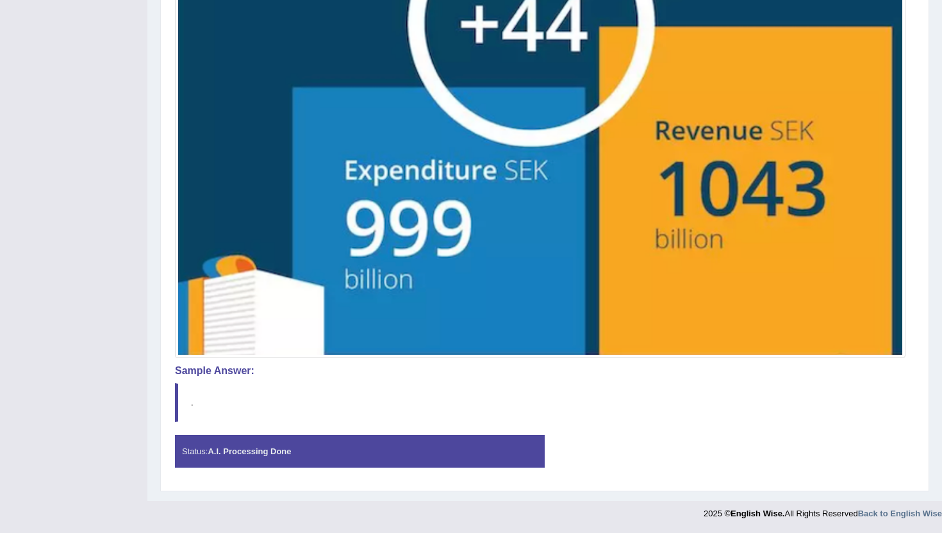
click at [256, 453] on strong "A.I. Processing Done" at bounding box center [249, 452] width 83 height 10
click at [256, 452] on strong "A.I. Processing Done" at bounding box center [249, 452] width 83 height 10
click at [212, 413] on blockquote "." at bounding box center [544, 402] width 739 height 39
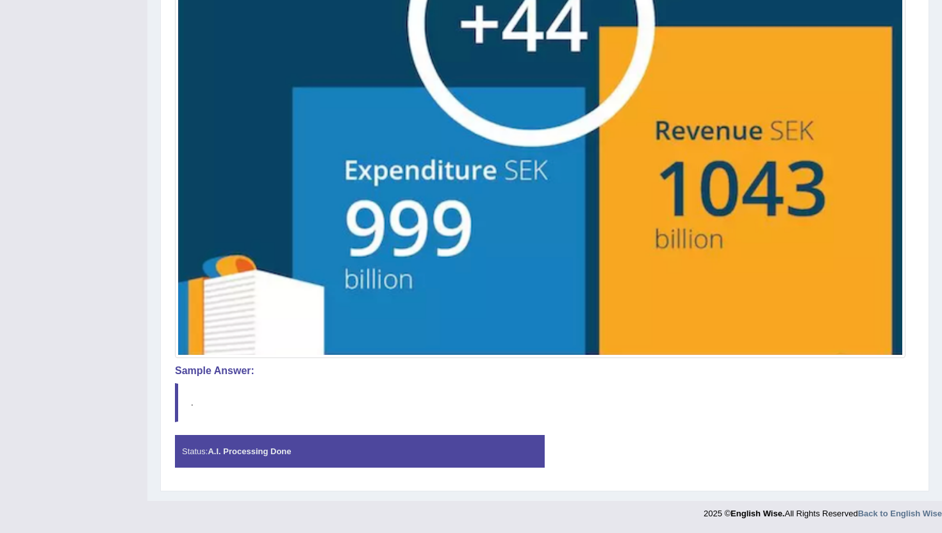
click at [212, 413] on blockquote "." at bounding box center [544, 402] width 739 height 39
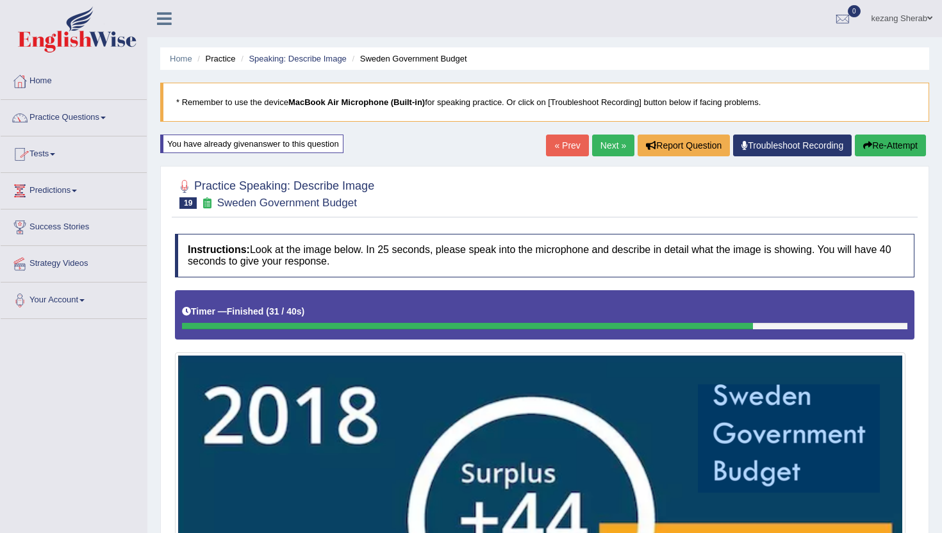
click at [898, 149] on button "Re-Attempt" at bounding box center [890, 146] width 71 height 22
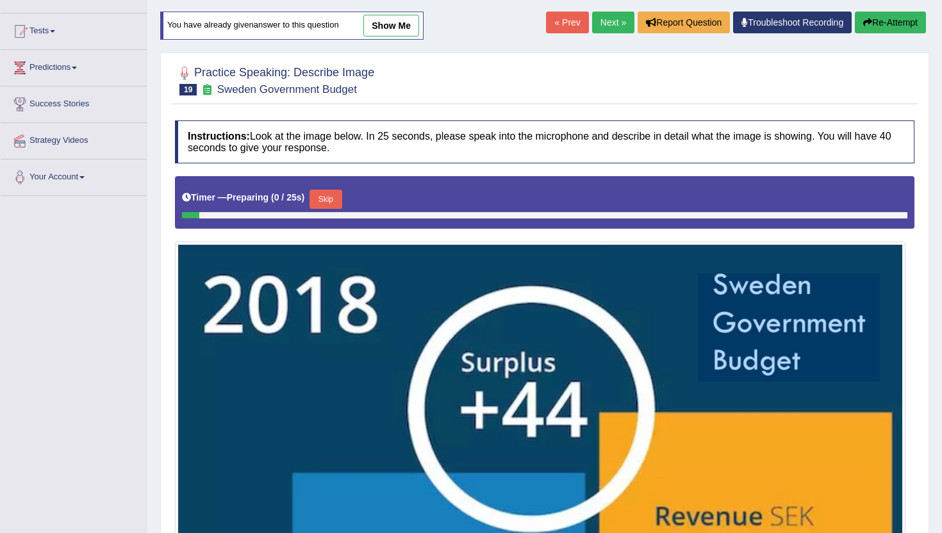
scroll to position [124, 0]
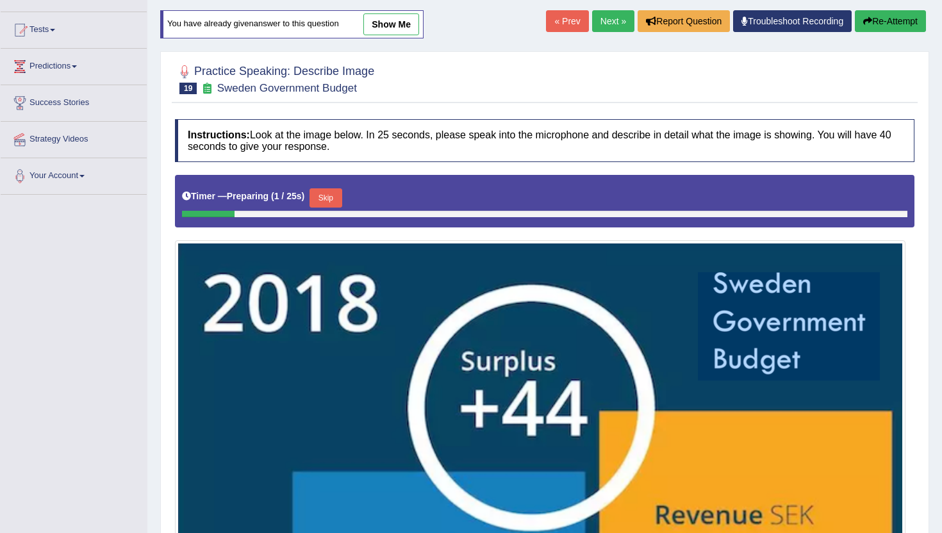
click at [334, 199] on button "Skip" at bounding box center [325, 197] width 32 height 19
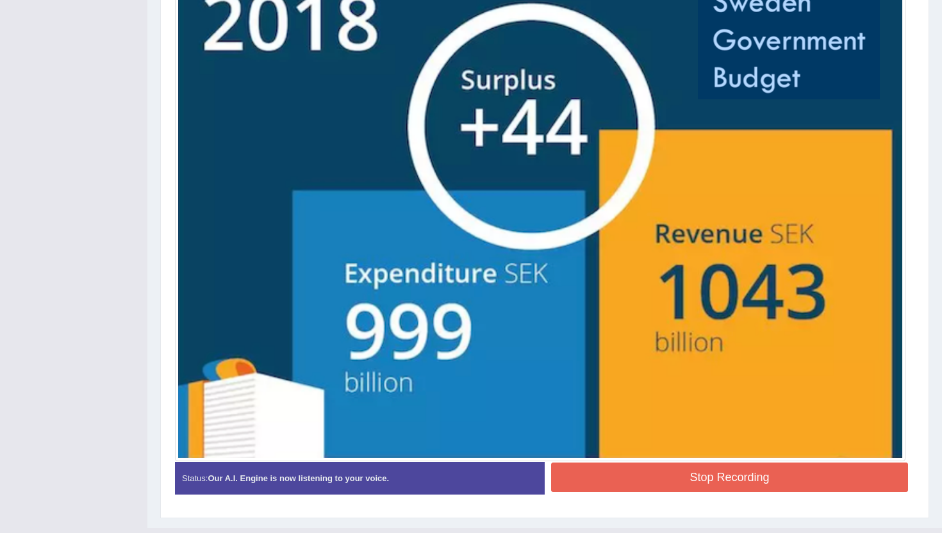
scroll to position [420, 0]
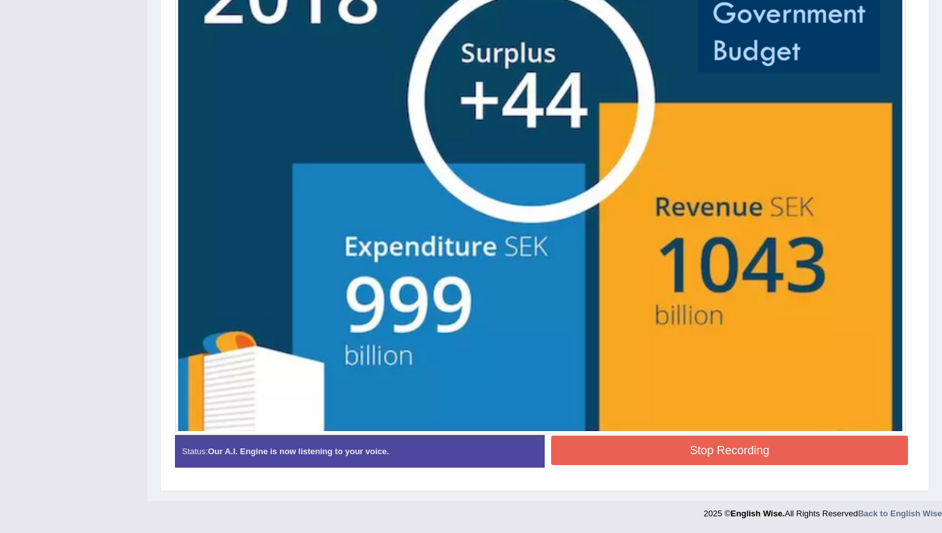
click at [653, 459] on button "Stop Recording" at bounding box center [729, 450] width 357 height 29
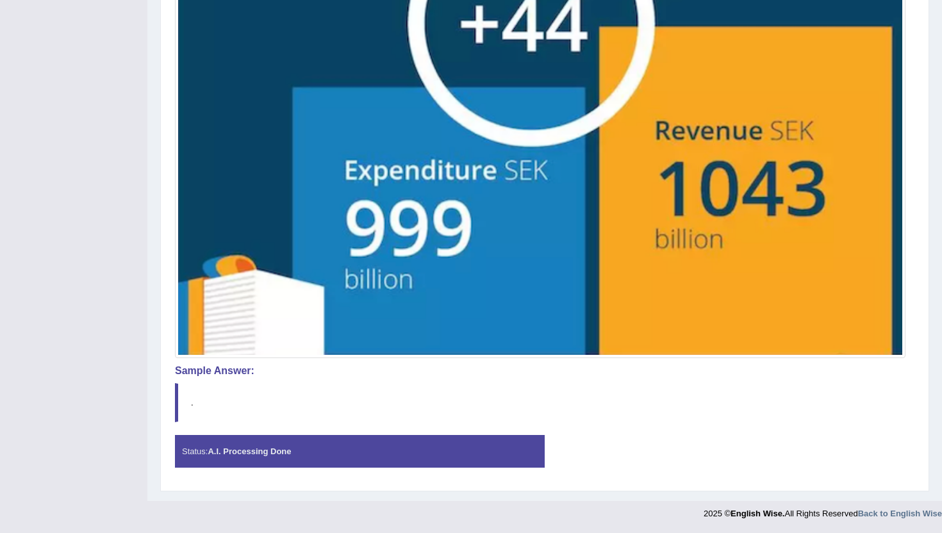
scroll to position [0, 0]
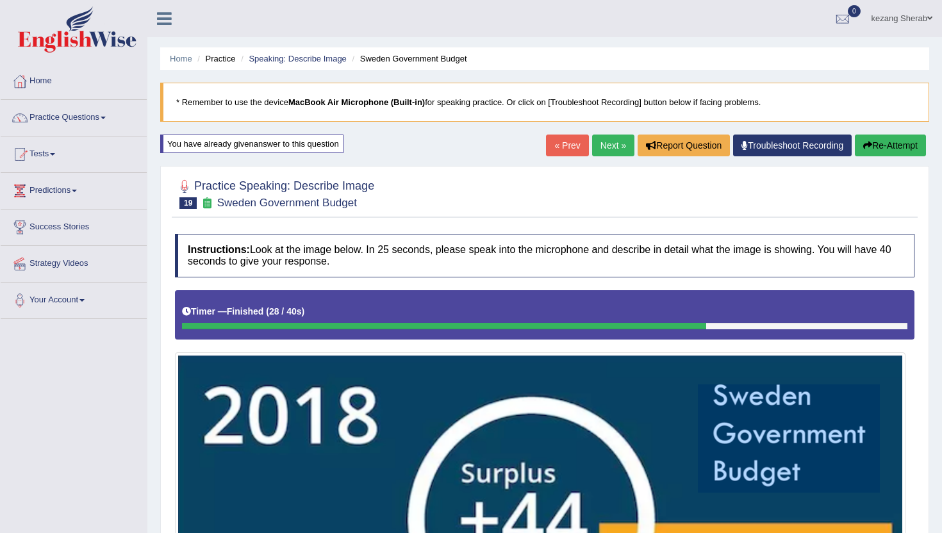
click at [601, 147] on link "Next »" at bounding box center [613, 146] width 42 height 22
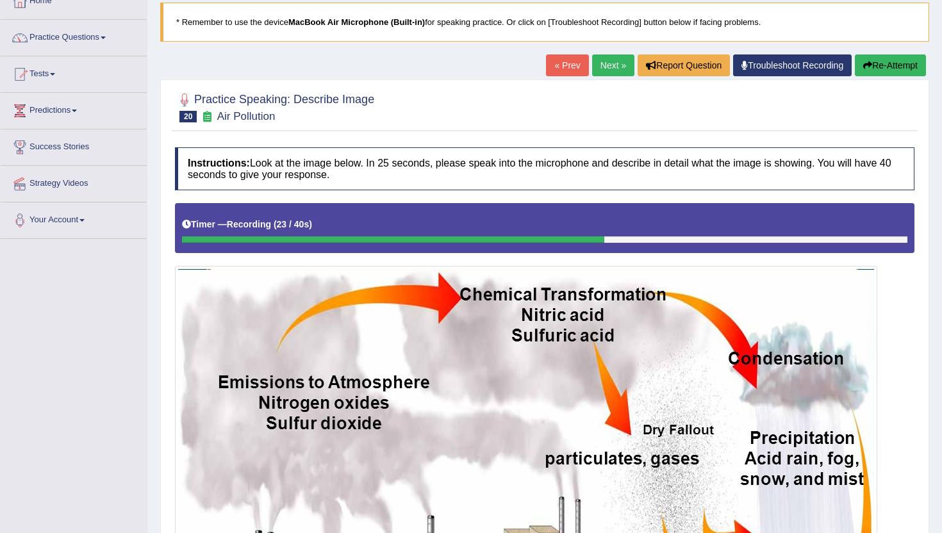
scroll to position [78, 0]
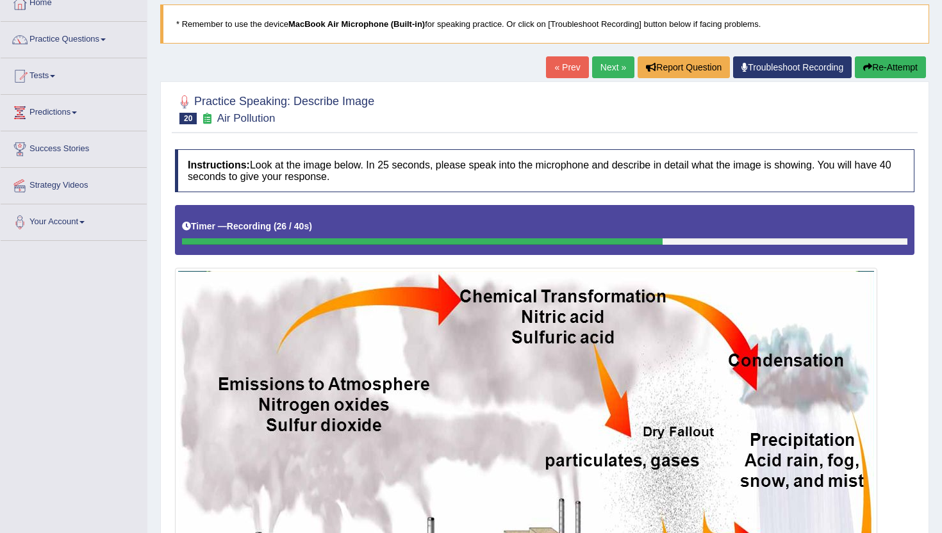
click at [881, 70] on button "Re-Attempt" at bounding box center [890, 67] width 71 height 22
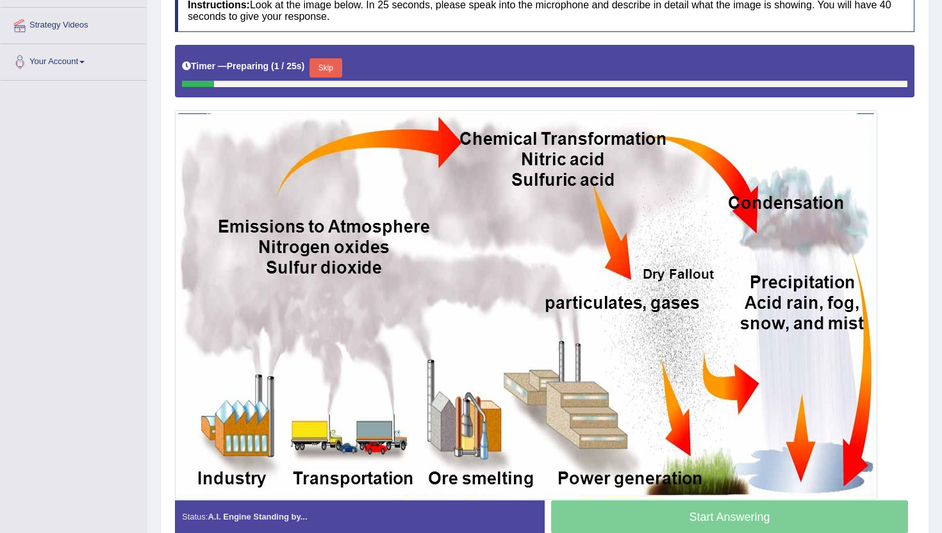
scroll to position [240, 0]
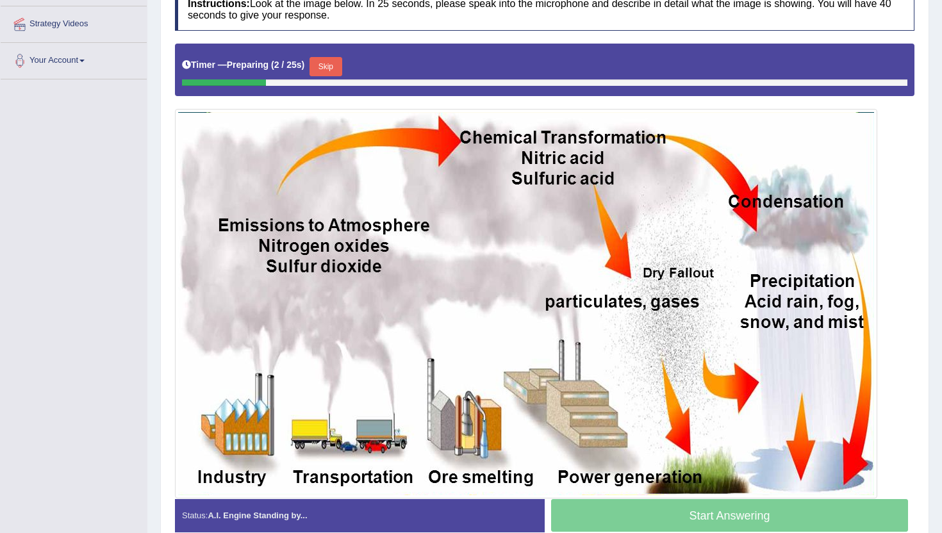
click at [328, 64] on button "Skip" at bounding box center [325, 66] width 32 height 19
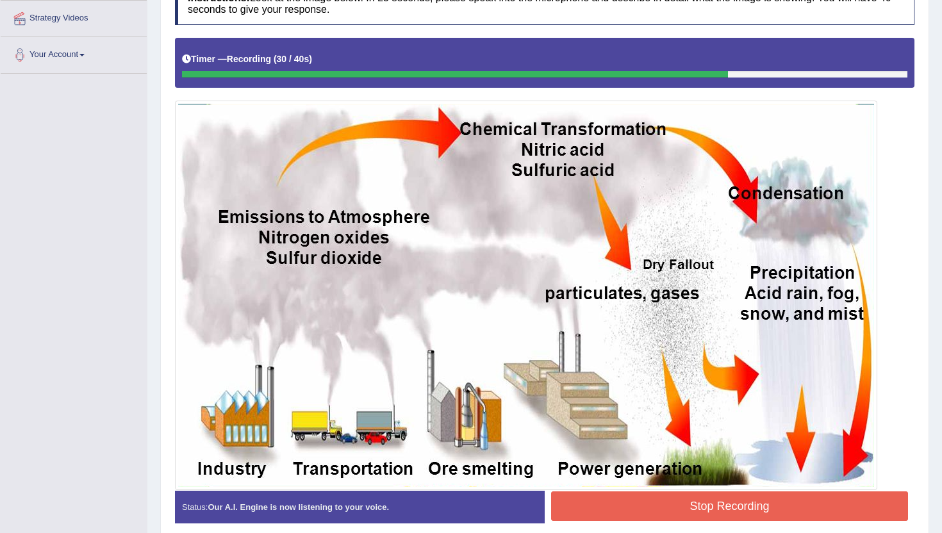
scroll to position [253, 0]
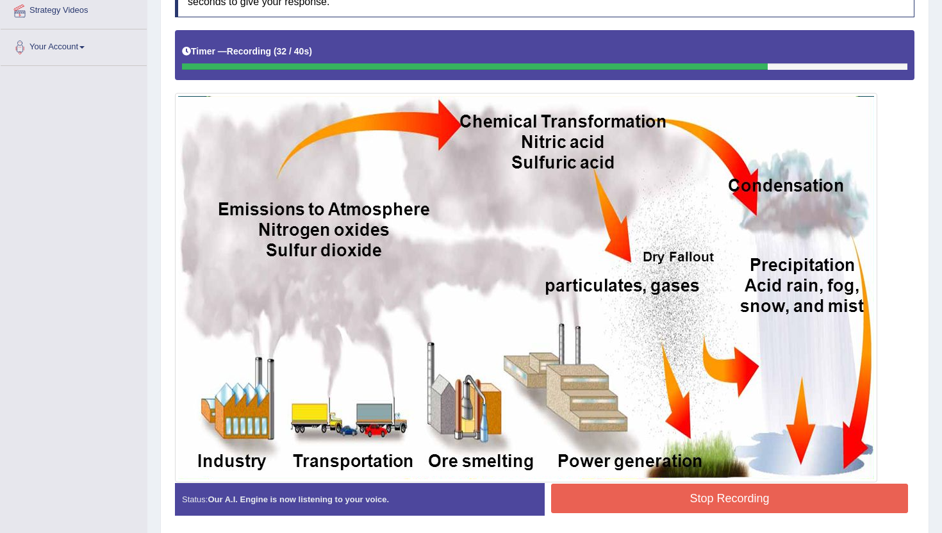
click at [752, 504] on button "Stop Recording" at bounding box center [729, 498] width 357 height 29
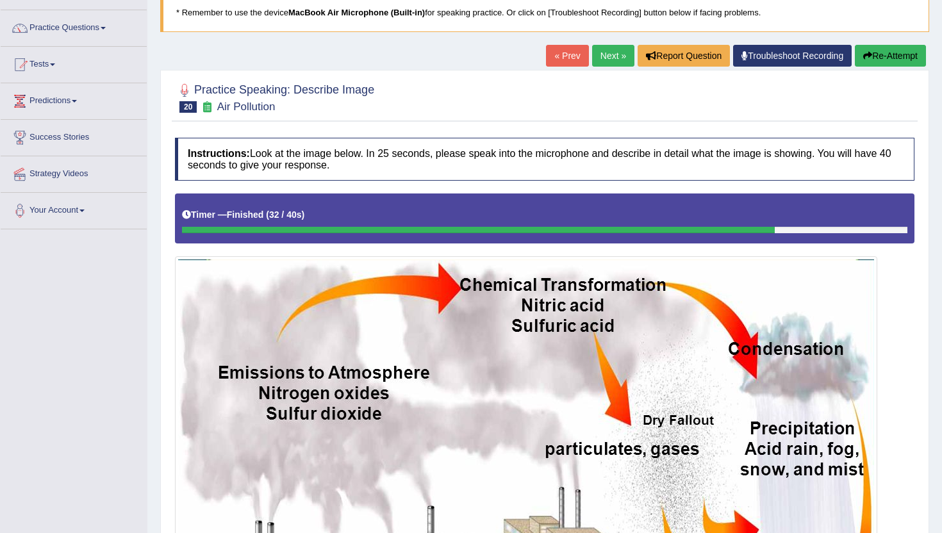
scroll to position [0, 0]
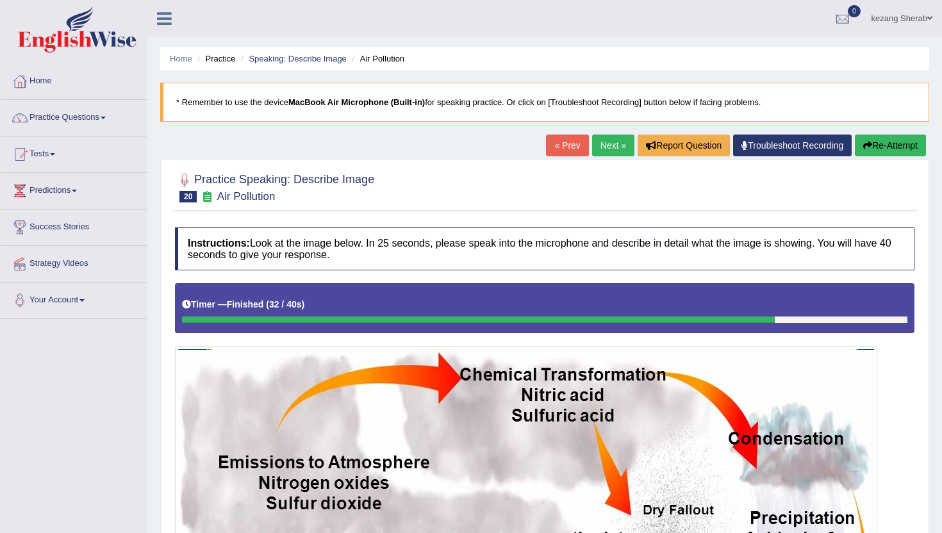
click at [874, 140] on button "Re-Attempt" at bounding box center [890, 146] width 71 height 22
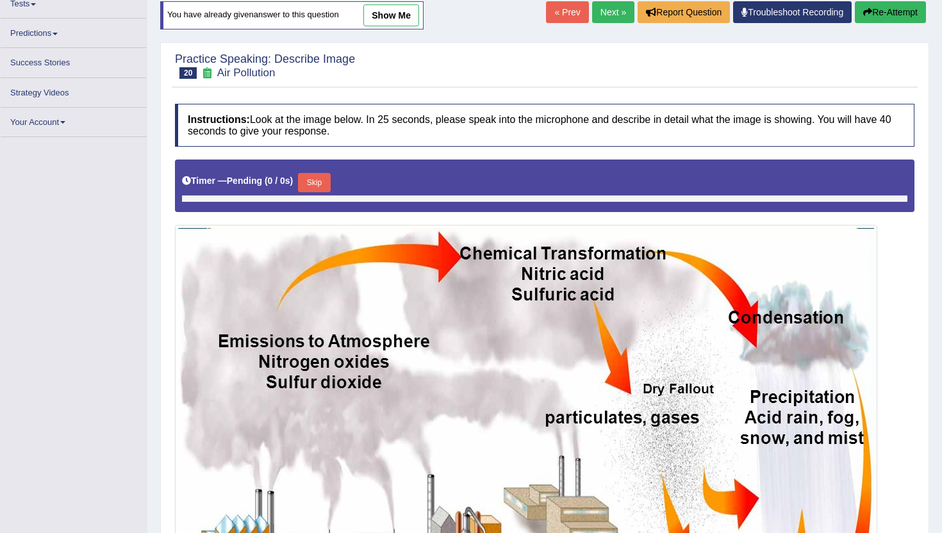
scroll to position [150, 0]
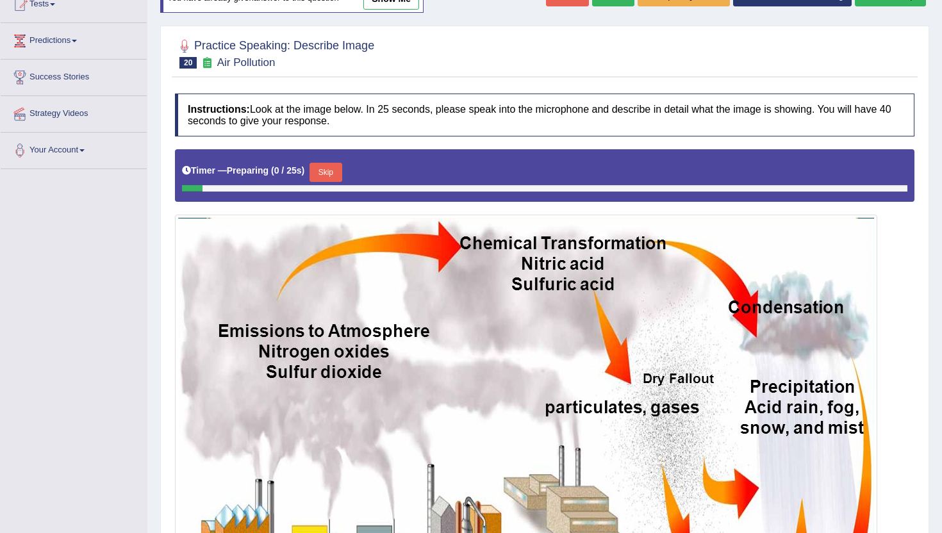
click at [327, 172] on button "Skip" at bounding box center [325, 172] width 32 height 19
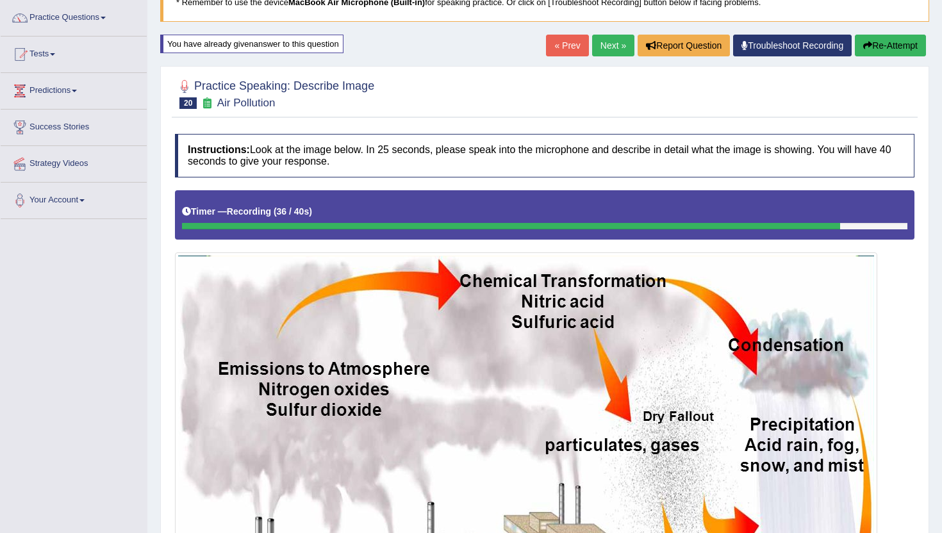
scroll to position [308, 0]
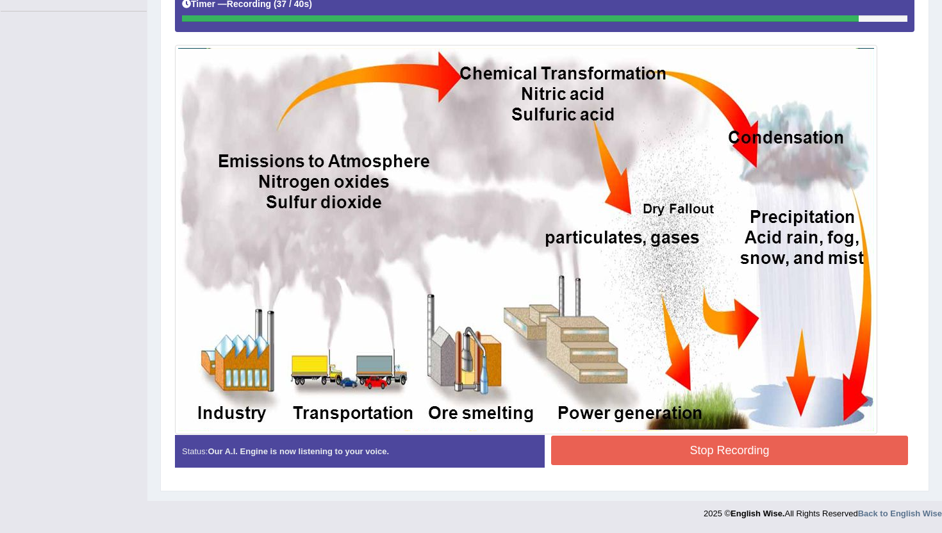
click at [643, 454] on button "Stop Recording" at bounding box center [729, 450] width 357 height 29
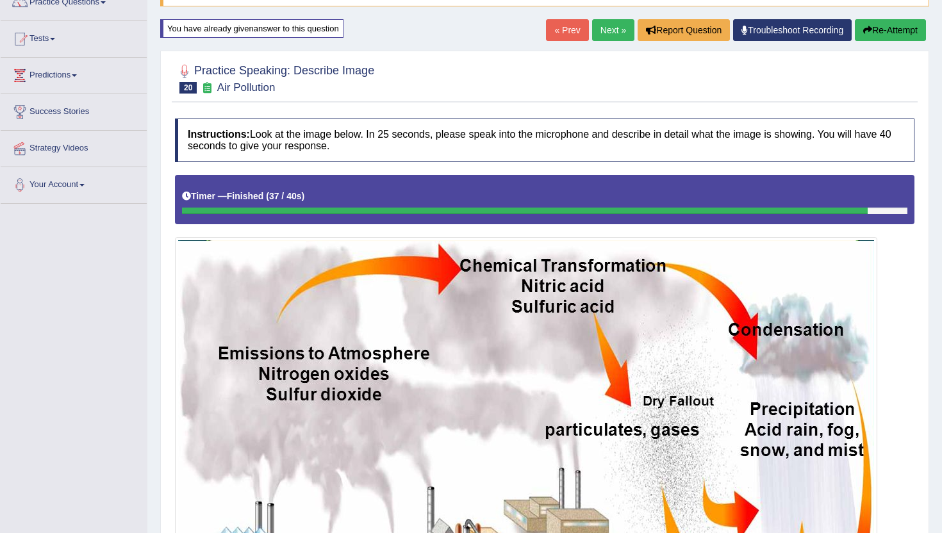
scroll to position [105, 0]
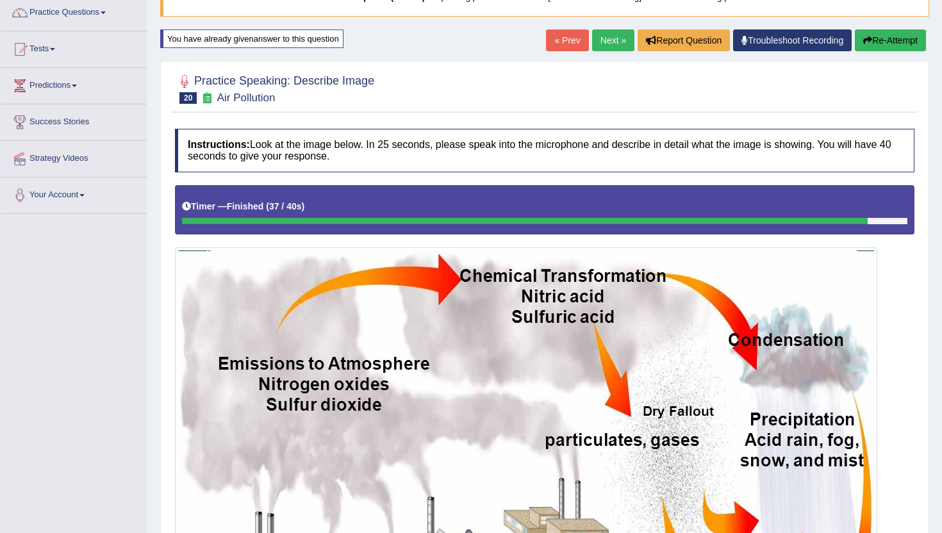
click at [880, 38] on button "Re-Attempt" at bounding box center [890, 40] width 71 height 22
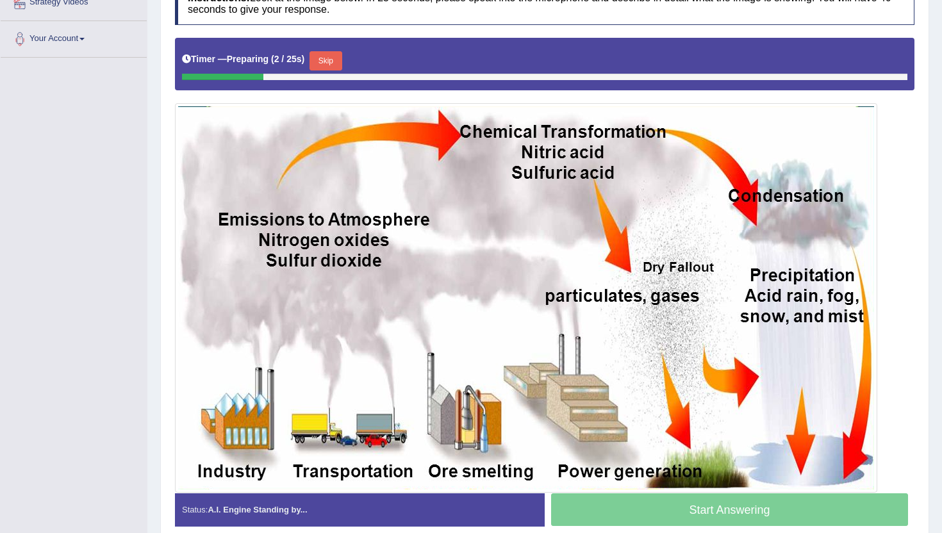
scroll to position [264, 0]
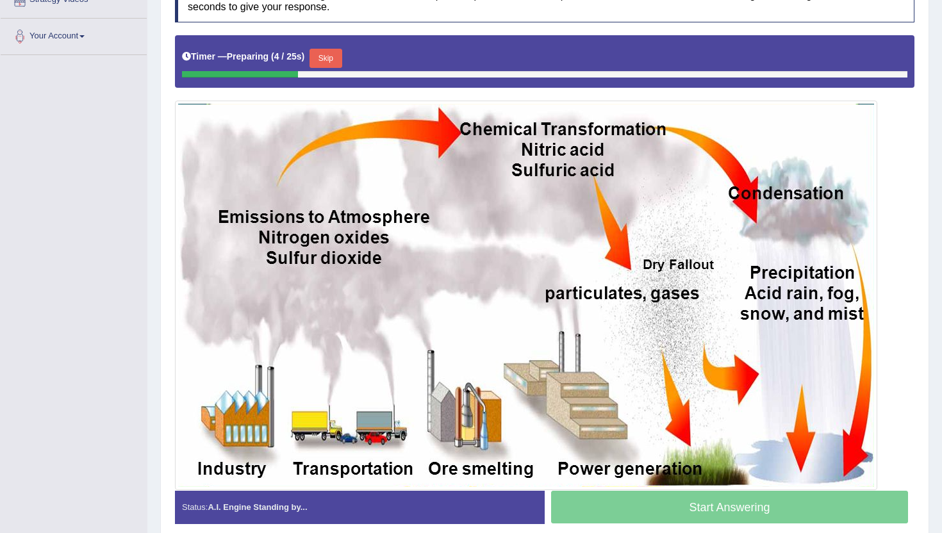
click at [335, 56] on button "Skip" at bounding box center [325, 58] width 32 height 19
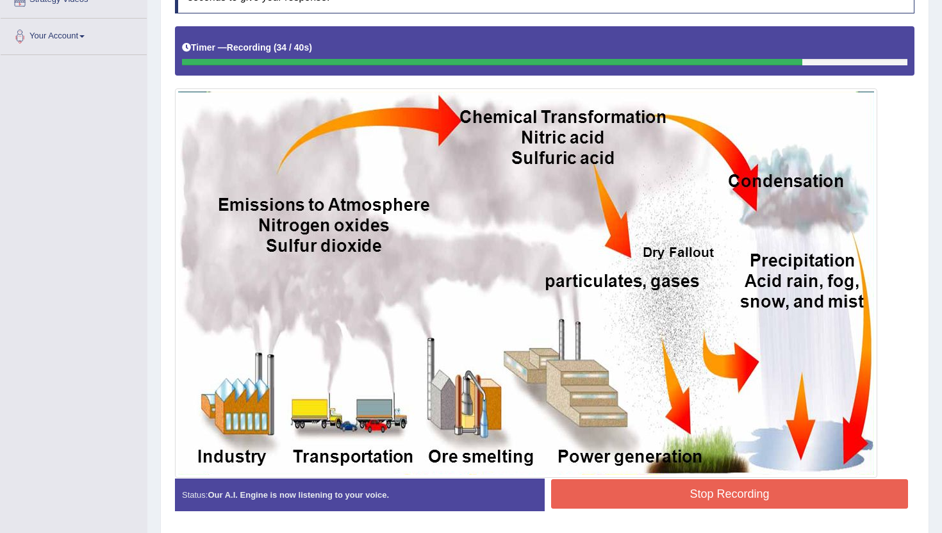
scroll to position [308, 0]
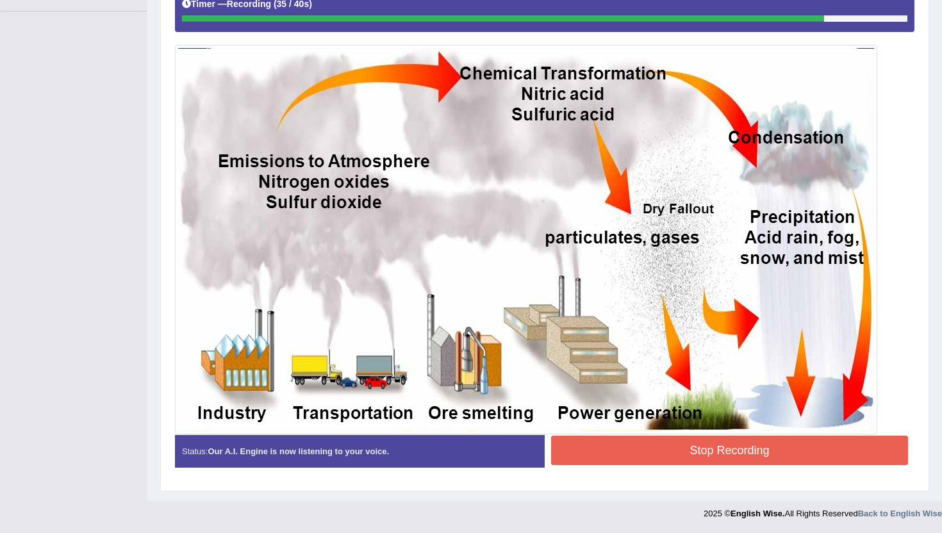
click at [627, 452] on button "Stop Recording" at bounding box center [729, 450] width 357 height 29
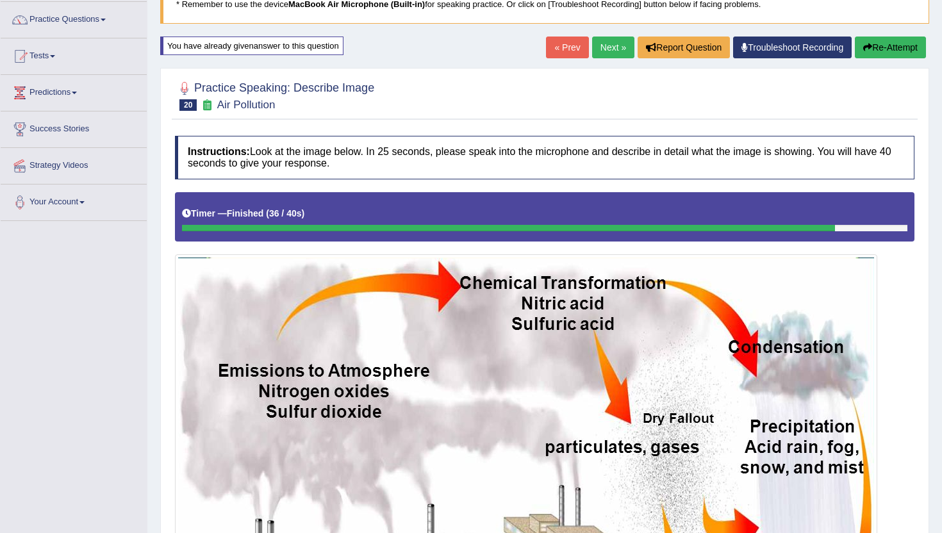
scroll to position [86, 0]
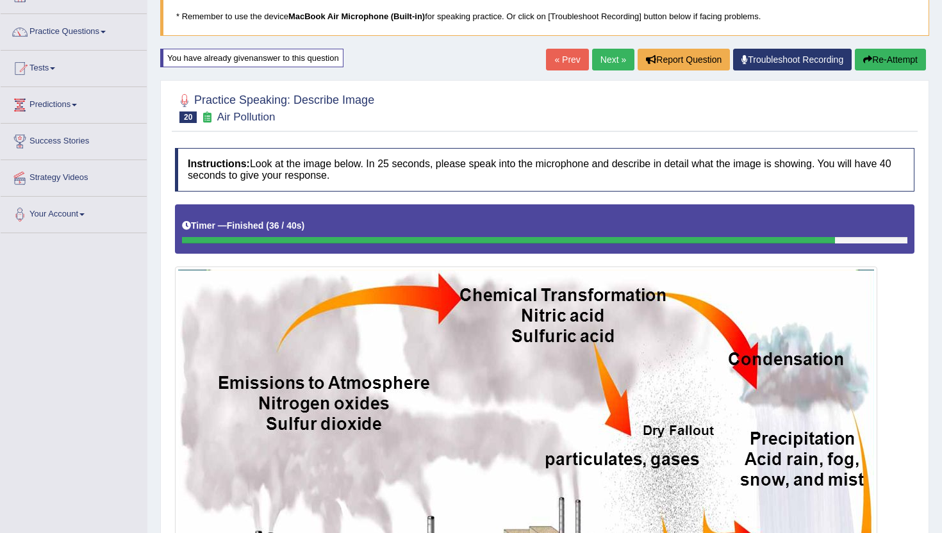
click at [880, 62] on button "Re-Attempt" at bounding box center [890, 60] width 71 height 22
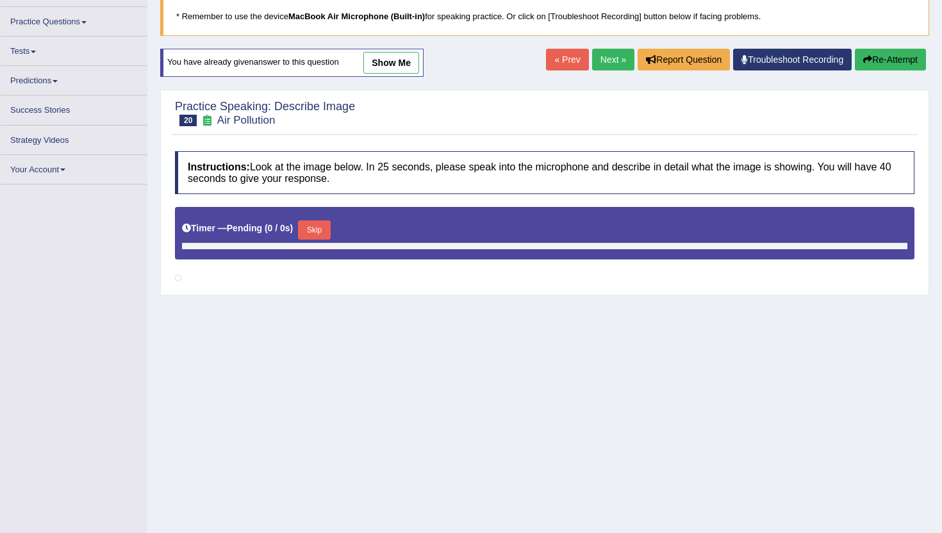
click at [319, 226] on button "Skip" at bounding box center [314, 229] width 32 height 19
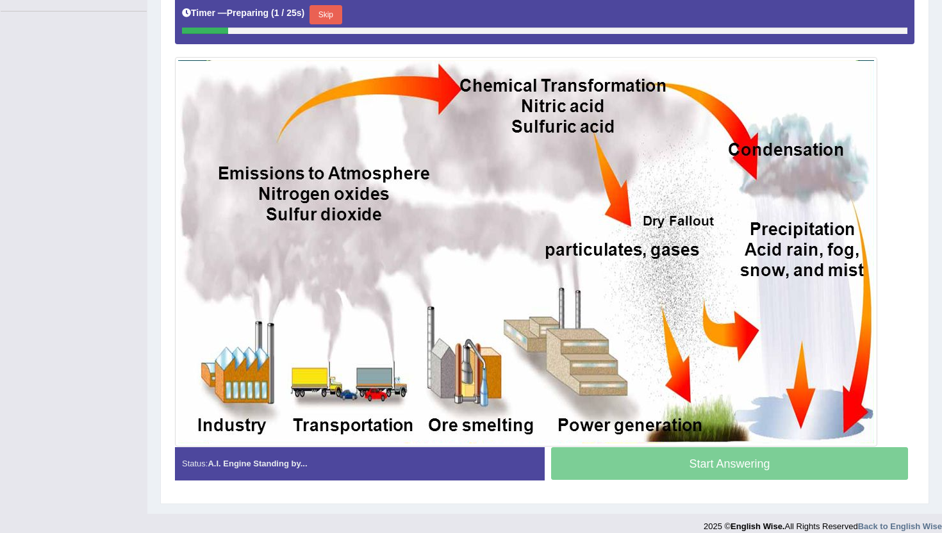
scroll to position [307, 0]
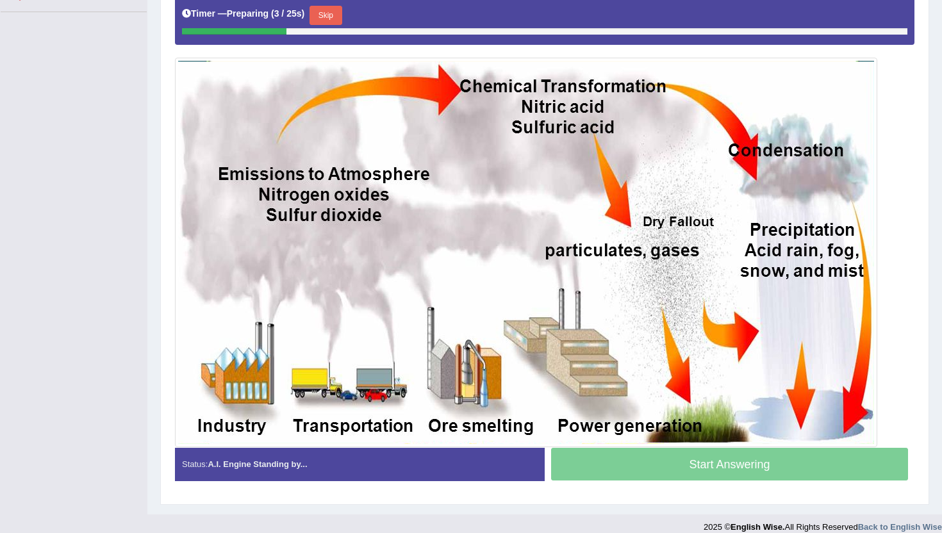
click at [333, 15] on button "Skip" at bounding box center [325, 15] width 32 height 19
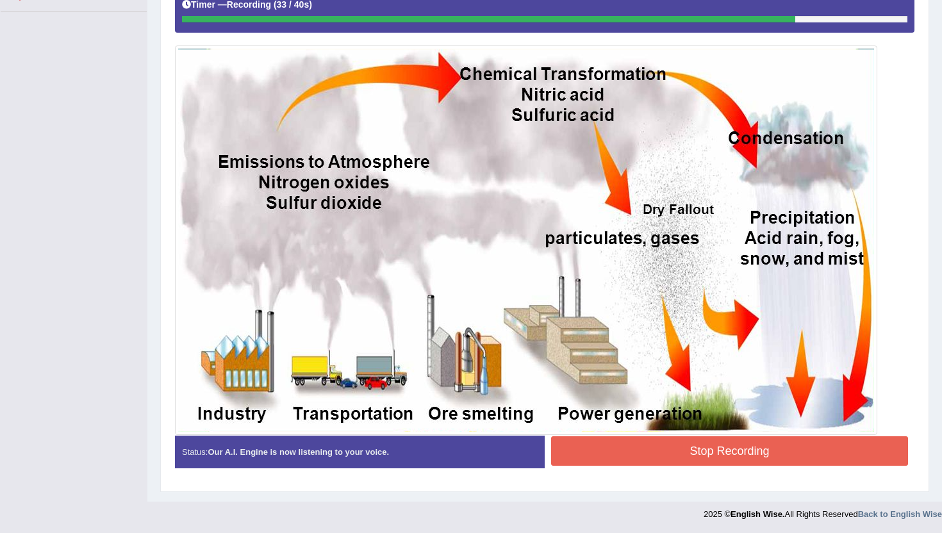
click at [672, 470] on div "Status: Our A.I. Engine is now listening to your voice. Start Answering Stop Re…" at bounding box center [544, 458] width 739 height 45
click at [661, 459] on button "Stop Recording" at bounding box center [729, 450] width 357 height 29
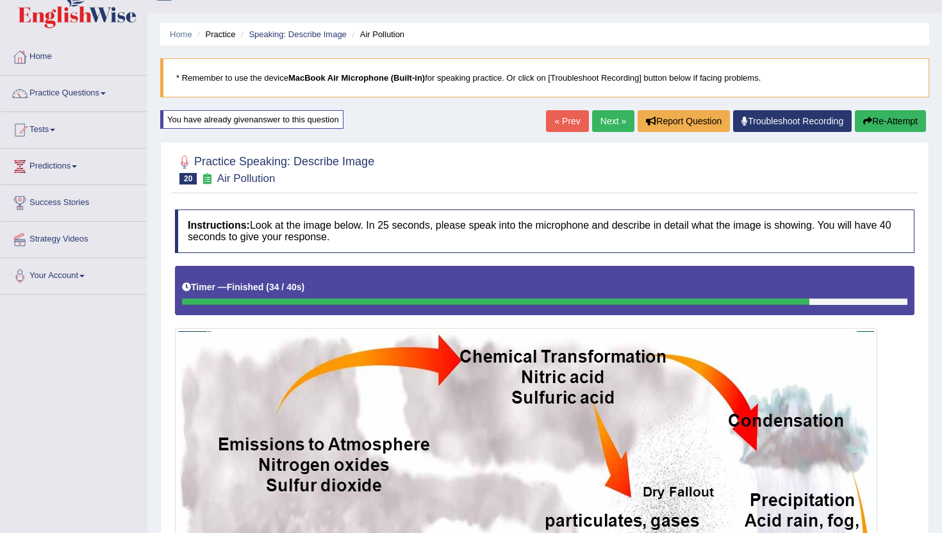
scroll to position [24, 0]
click at [877, 119] on button "Re-Attempt" at bounding box center [890, 122] width 71 height 22
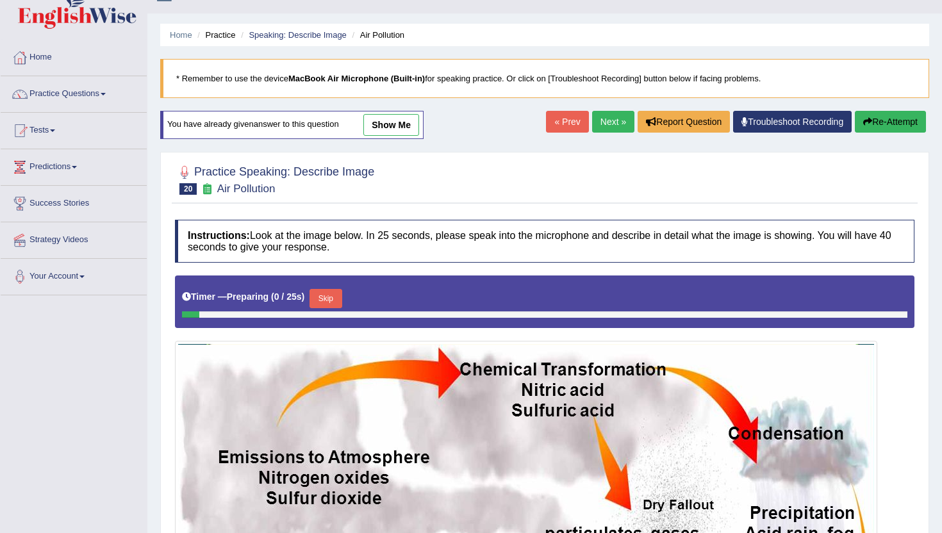
click at [321, 293] on button "Skip" at bounding box center [325, 298] width 32 height 19
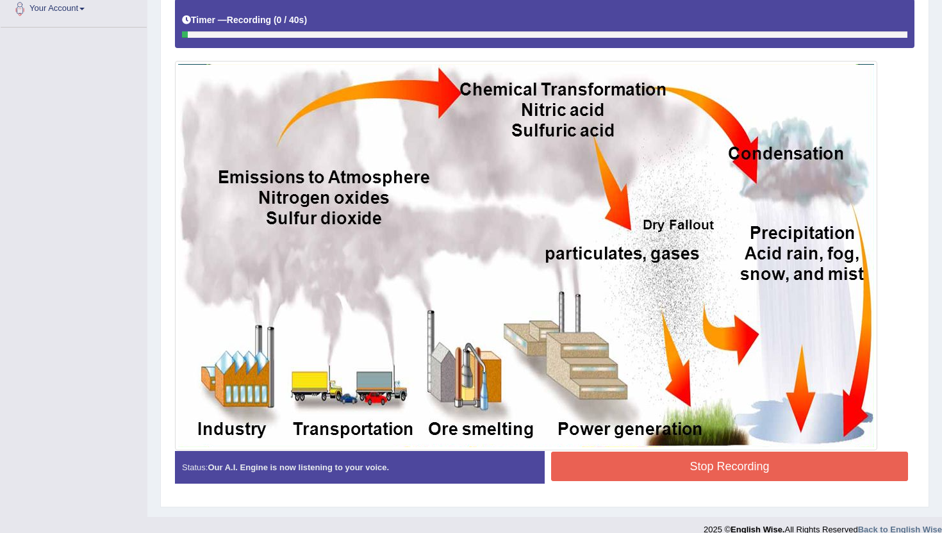
scroll to position [308, 0]
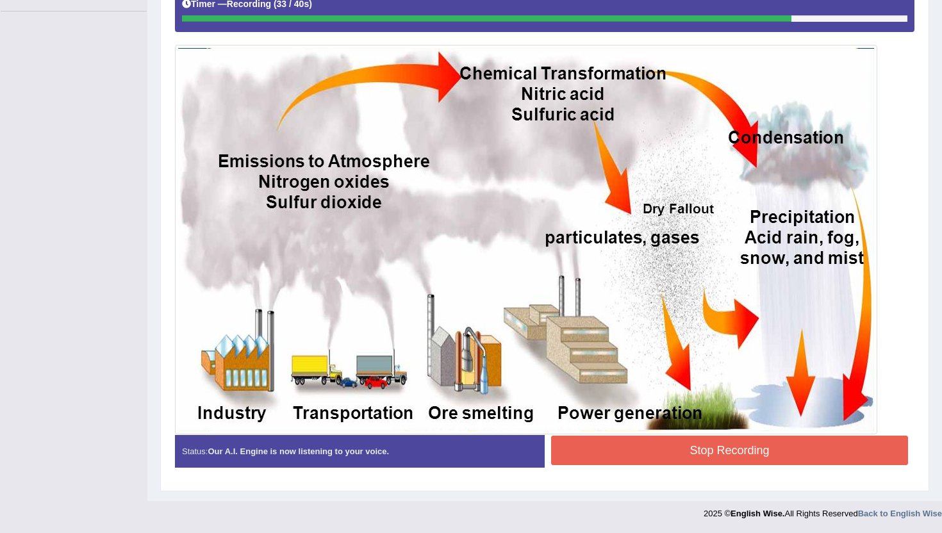
click at [665, 458] on button "Stop Recording" at bounding box center [729, 450] width 357 height 29
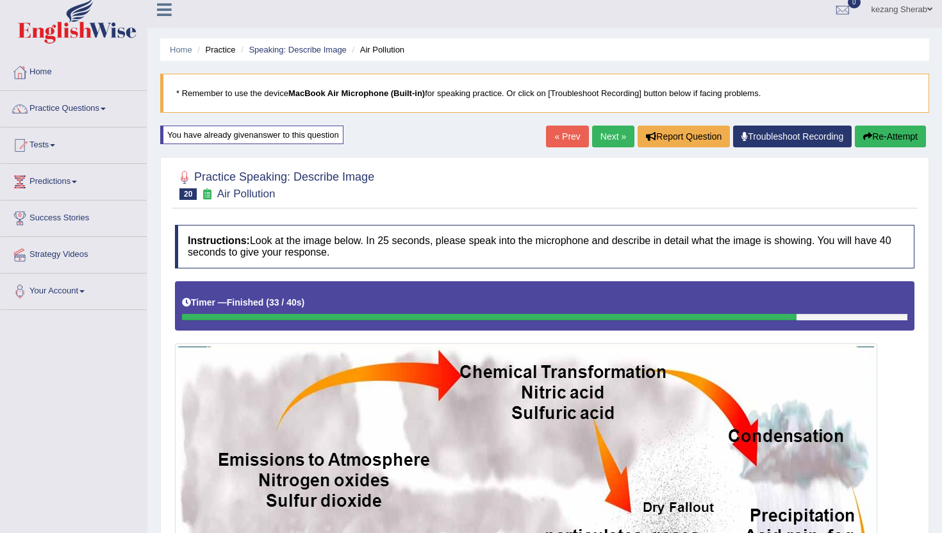
scroll to position [0, 0]
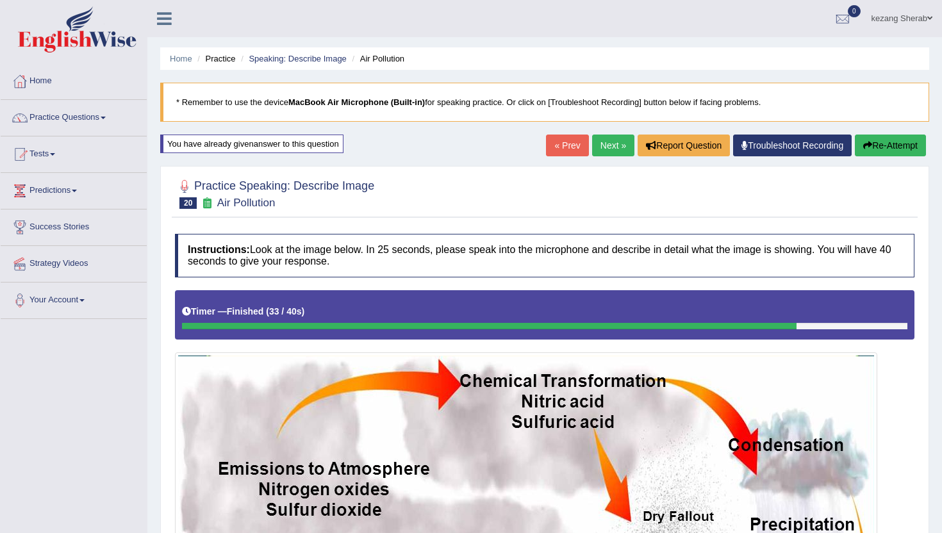
click at [53, 153] on link "Tests" at bounding box center [74, 152] width 146 height 32
